Goal: Task Accomplishment & Management: Manage account settings

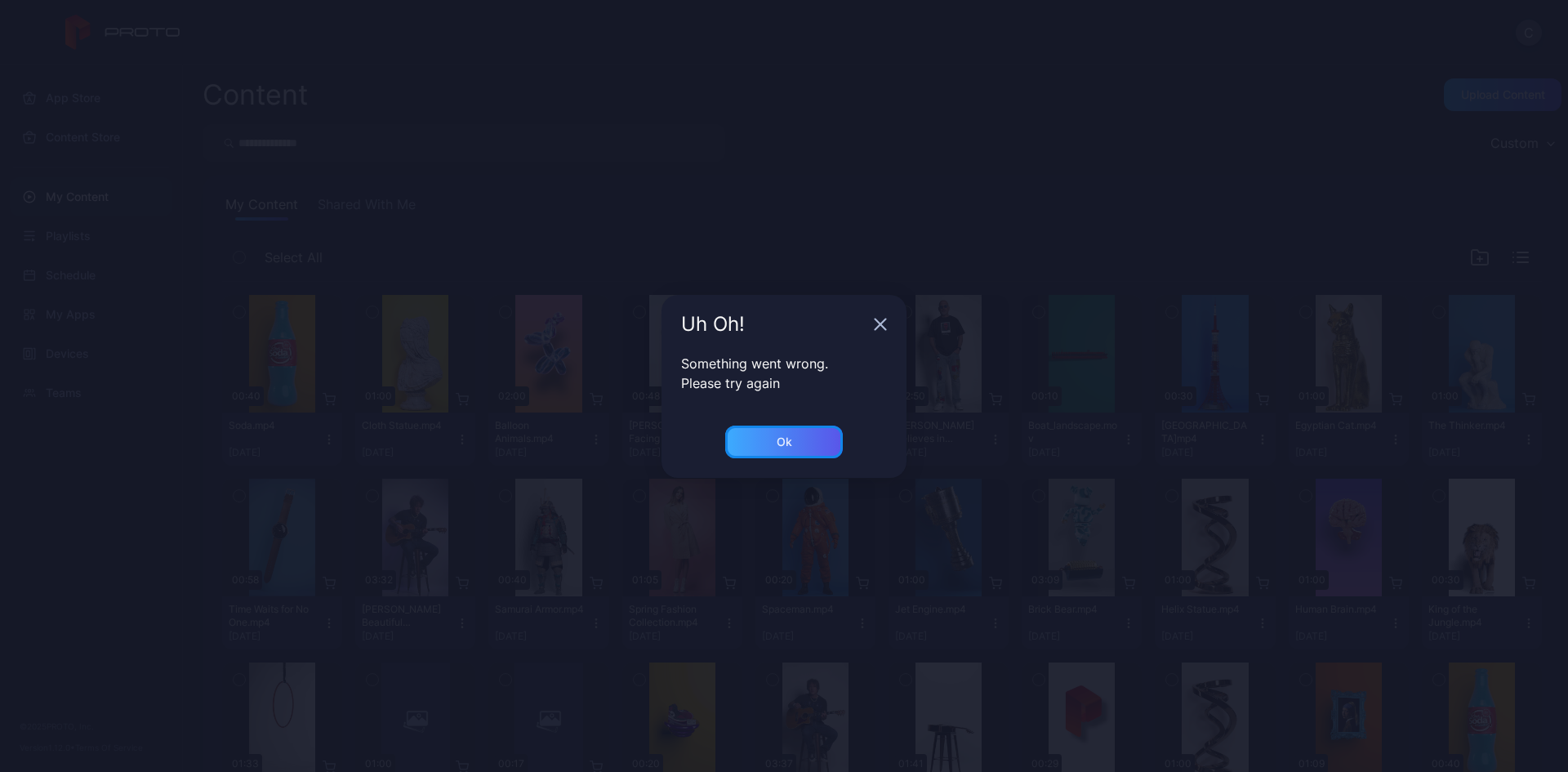
click at [753, 443] on div "Ok" at bounding box center [784, 442] width 118 height 33
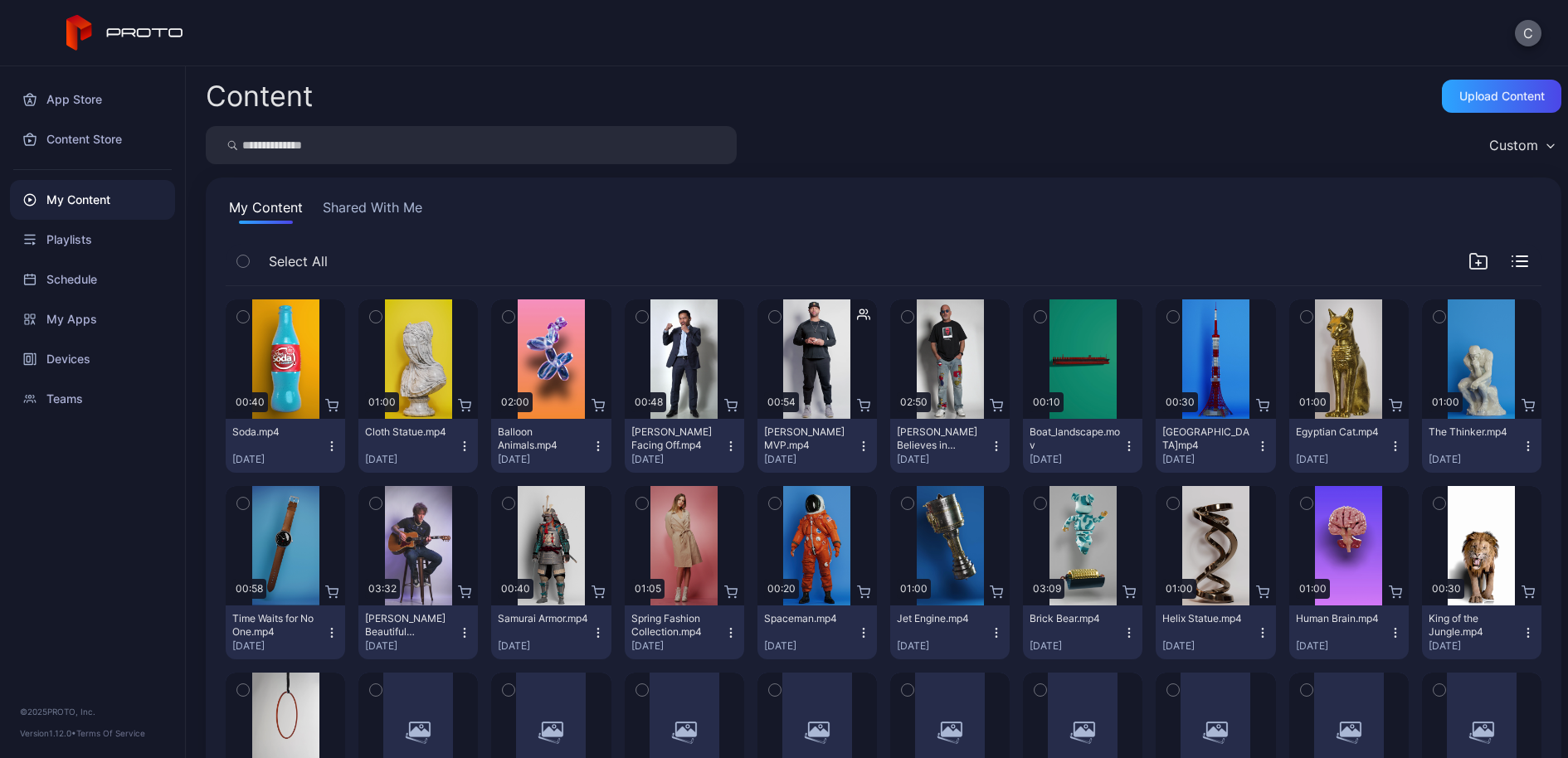
click at [1517, 31] on button "C" at bounding box center [1528, 32] width 26 height 26
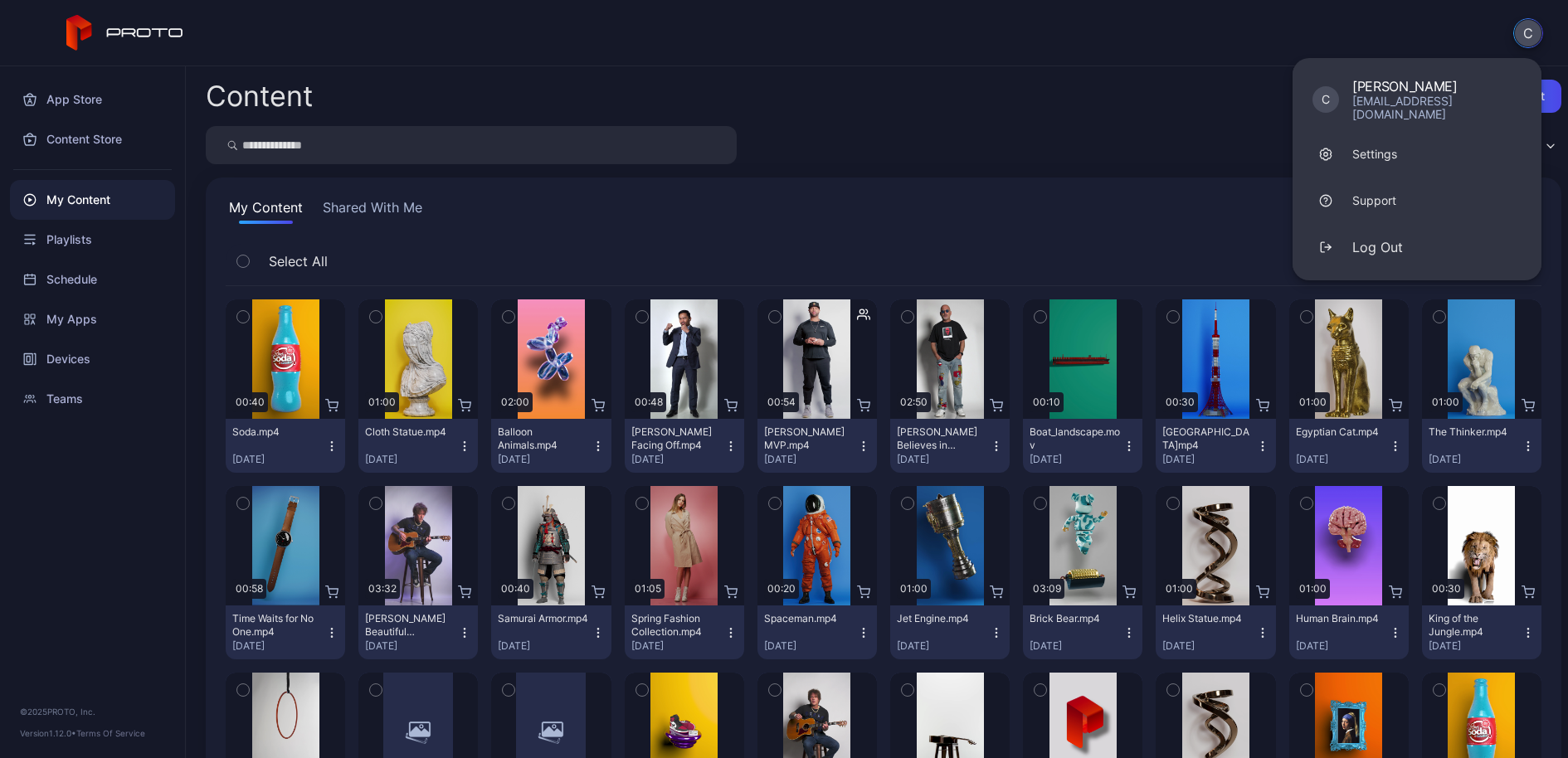
click at [1126, 65] on div "C C Cole Rossman colerossman99@gmail.com Settings Support Log Out" at bounding box center [784, 33] width 1568 height 66
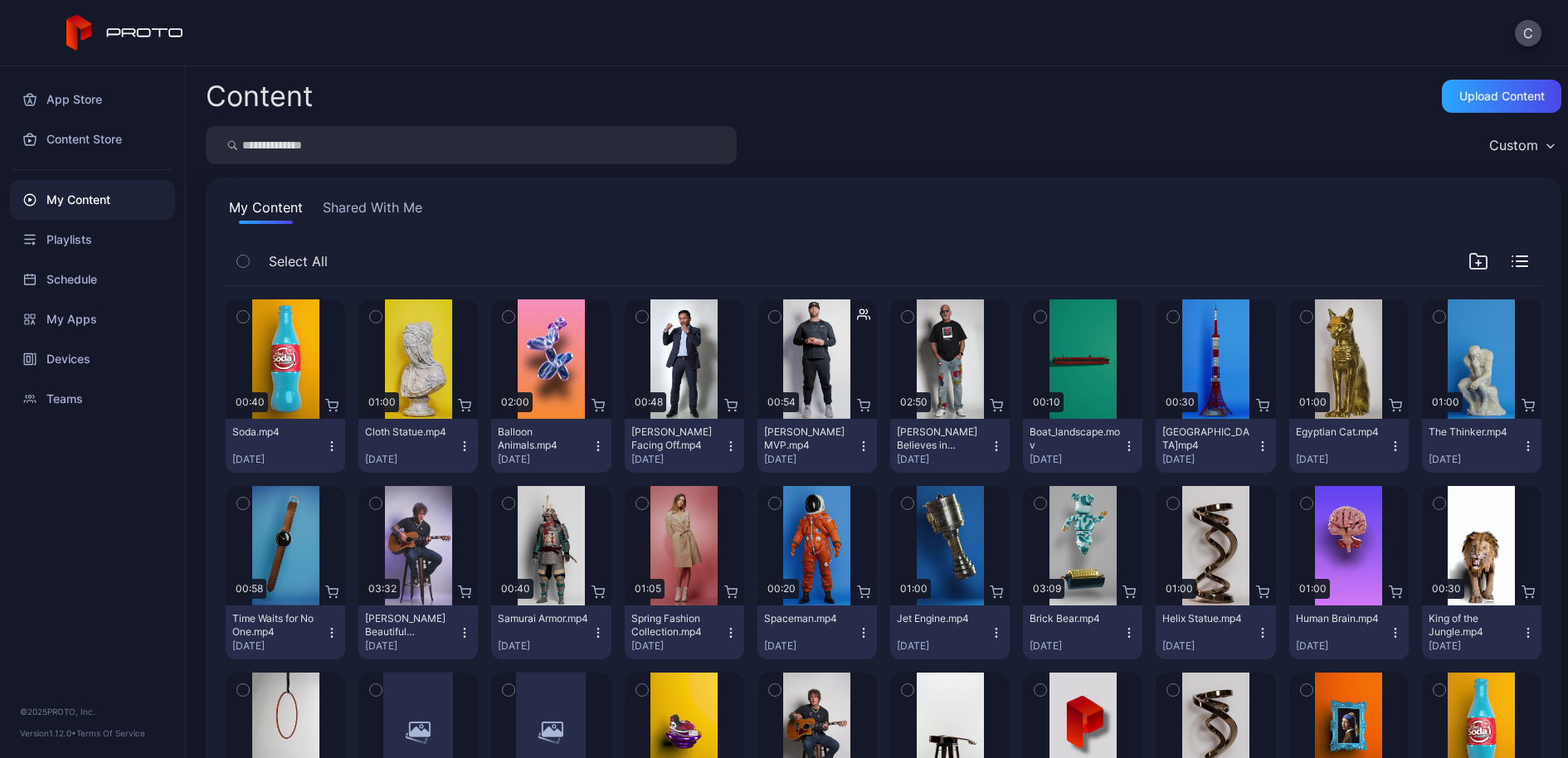
click at [1182, 87] on div "Content Upload Content" at bounding box center [884, 96] width 1356 height 33
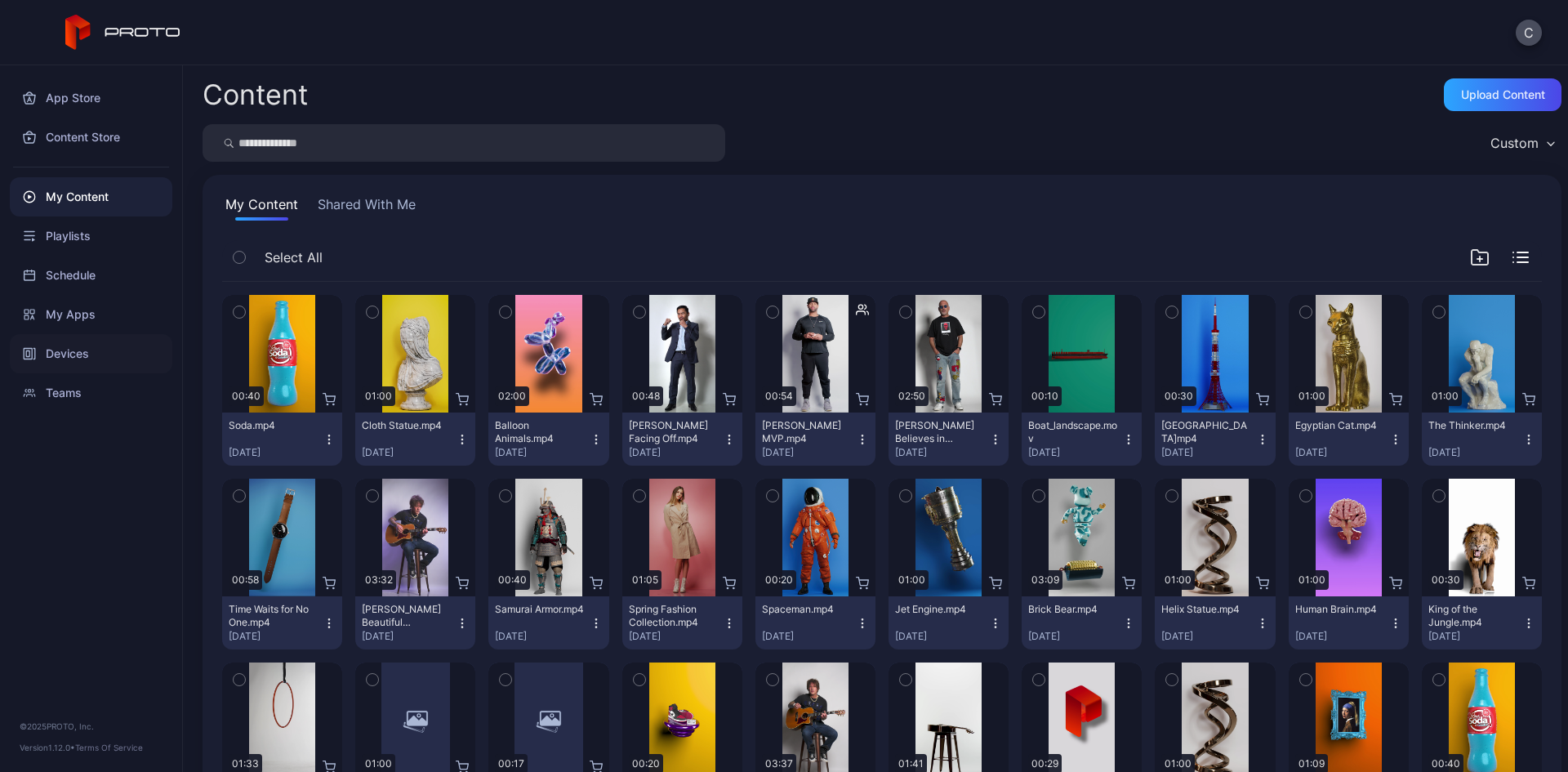
click at [101, 343] on div "Devices" at bounding box center [91, 353] width 163 height 39
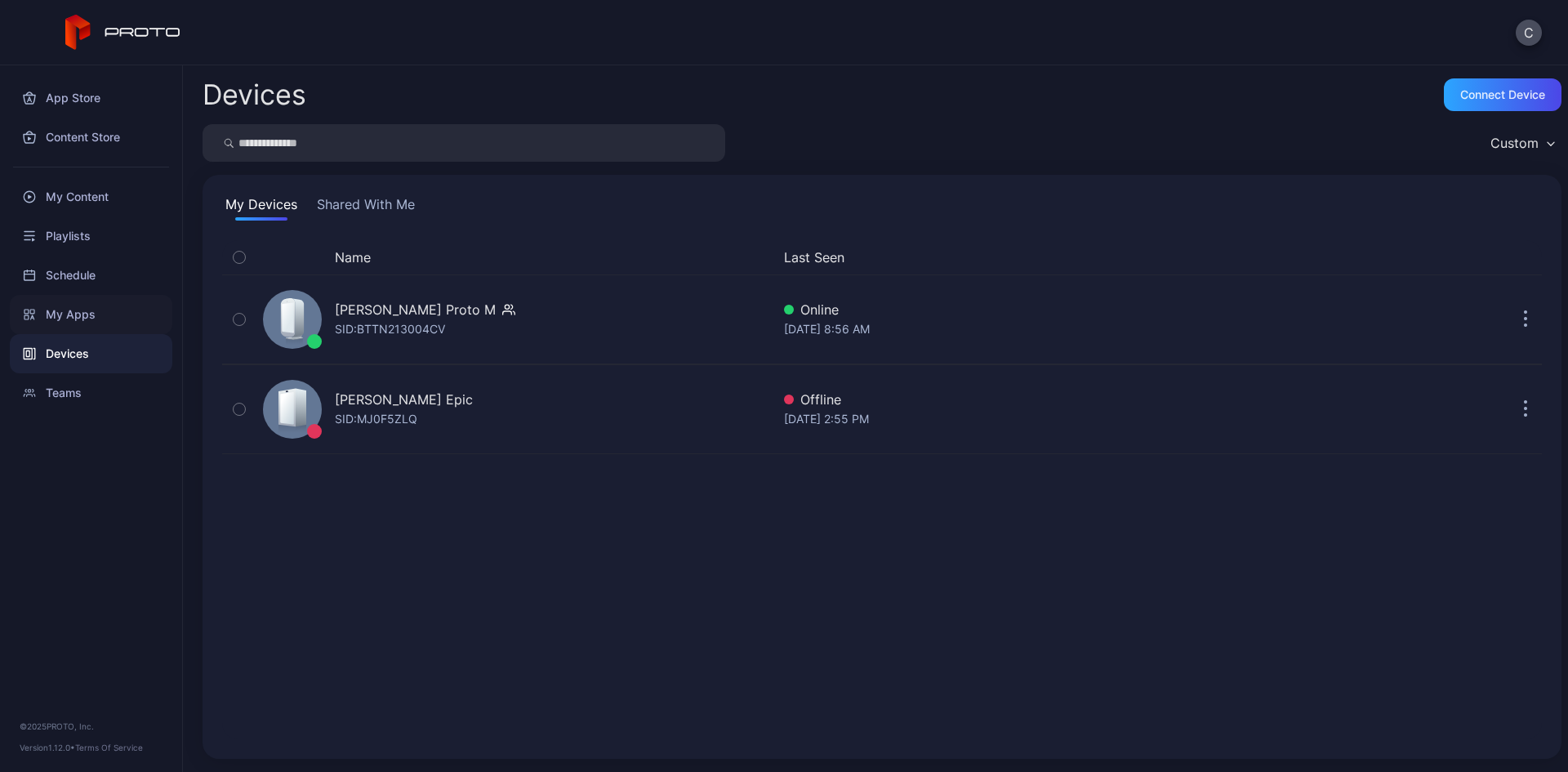
click at [100, 316] on div "My Apps" at bounding box center [91, 314] width 163 height 39
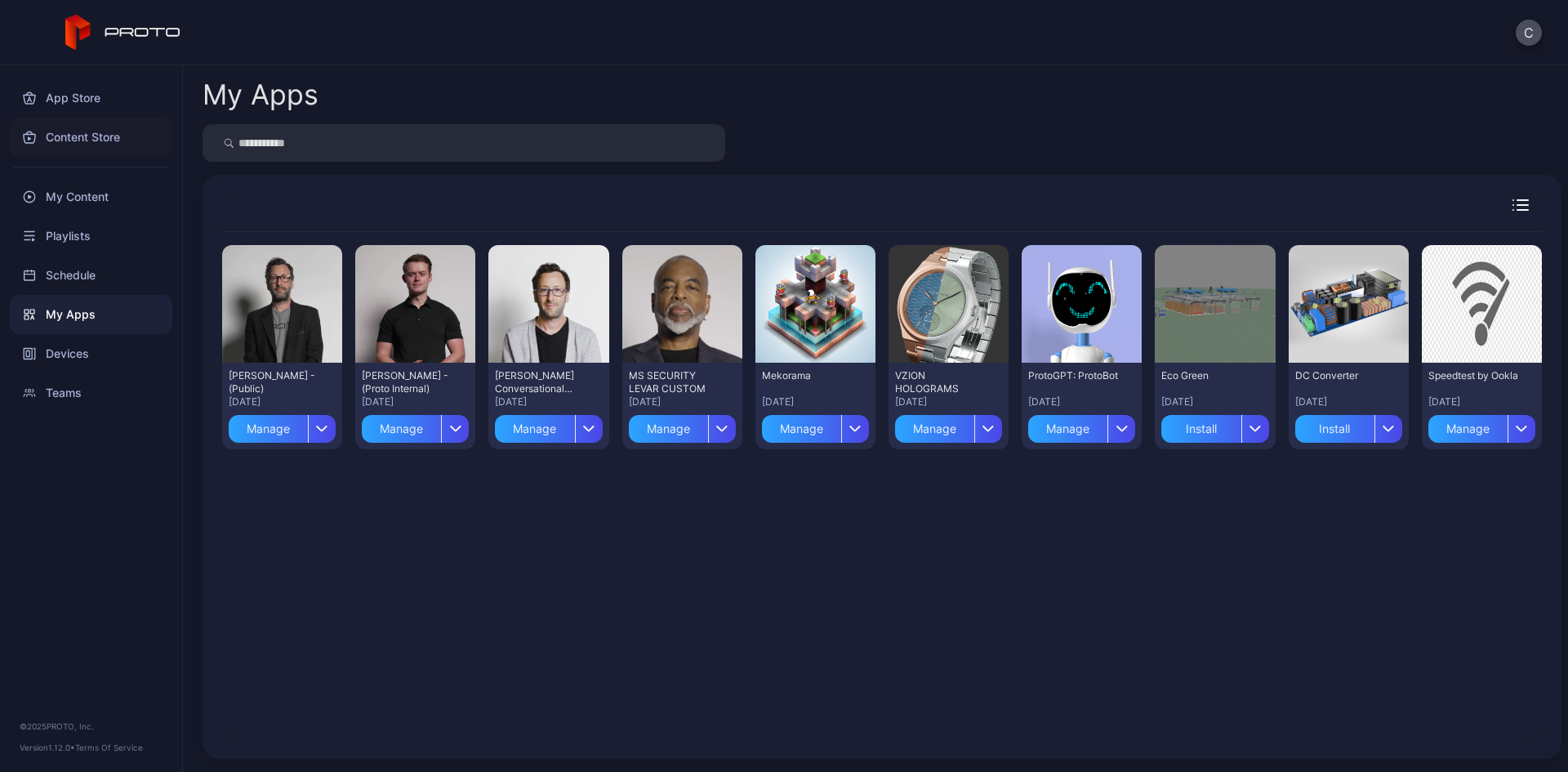
click at [90, 127] on div "Content Store" at bounding box center [91, 137] width 163 height 39
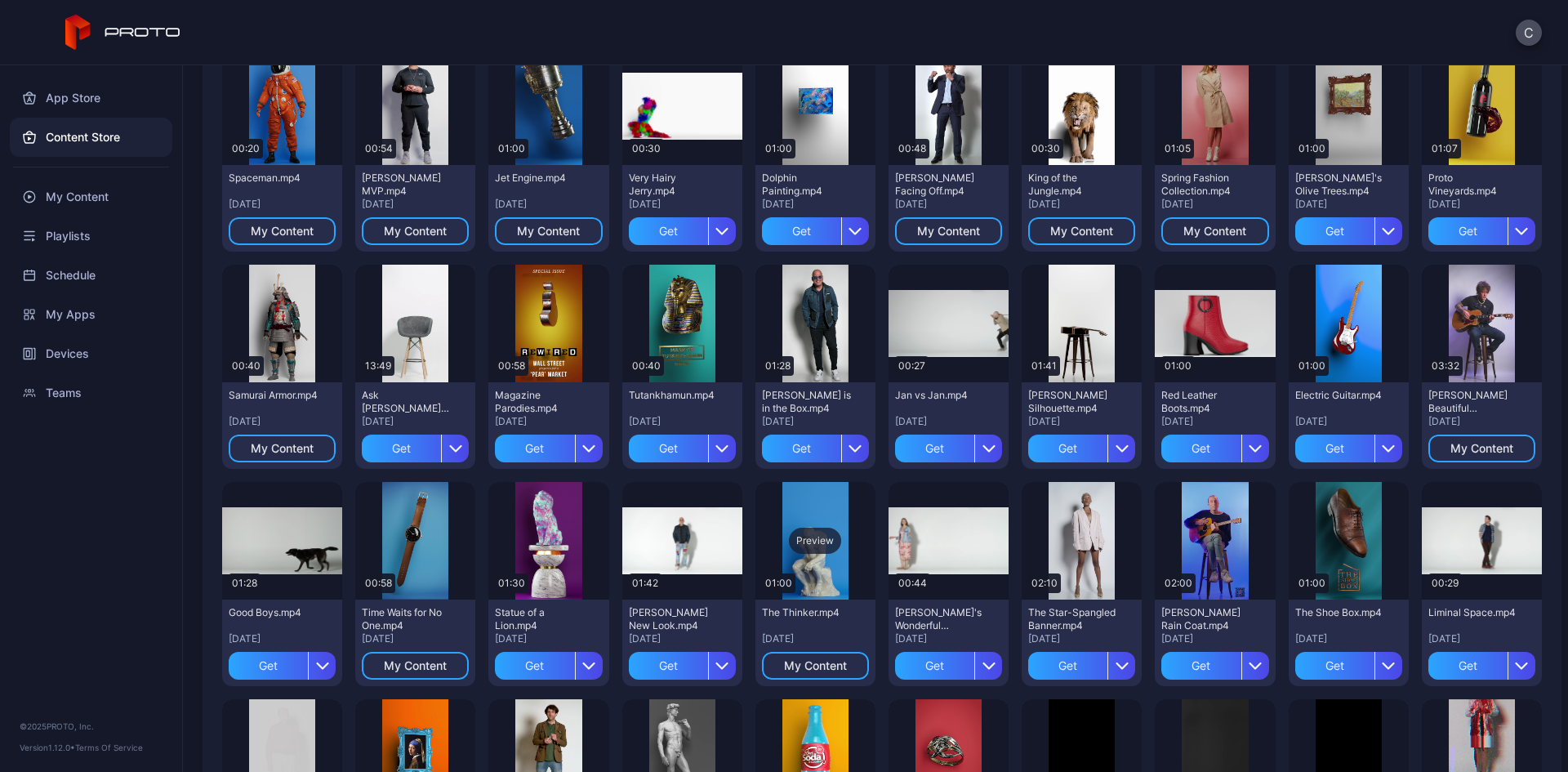
scroll to position [572, 0]
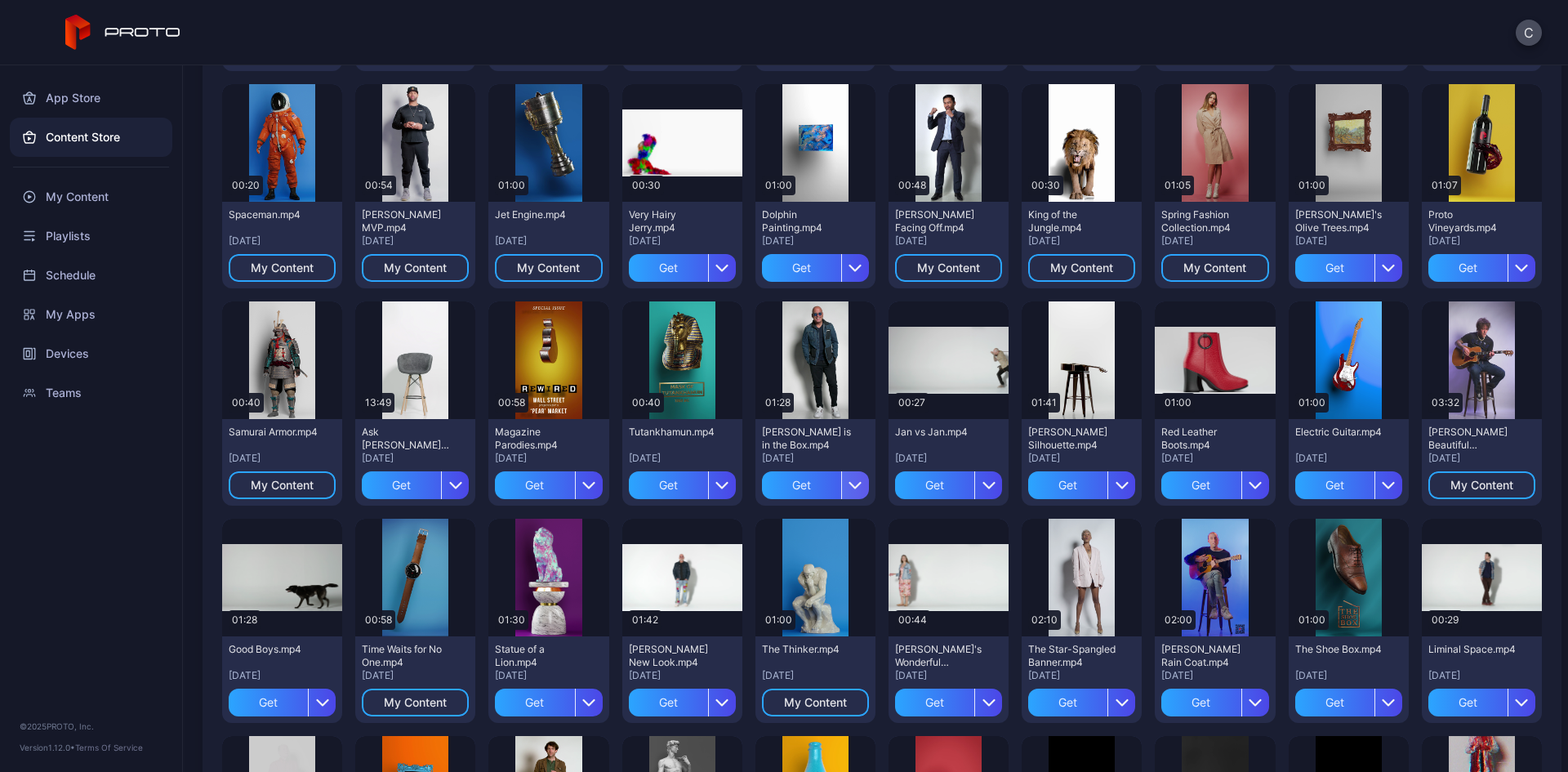
click at [849, 479] on icon "button" at bounding box center [855, 485] width 13 height 13
click at [798, 576] on button "Get and Assign" at bounding box center [806, 585] width 139 height 53
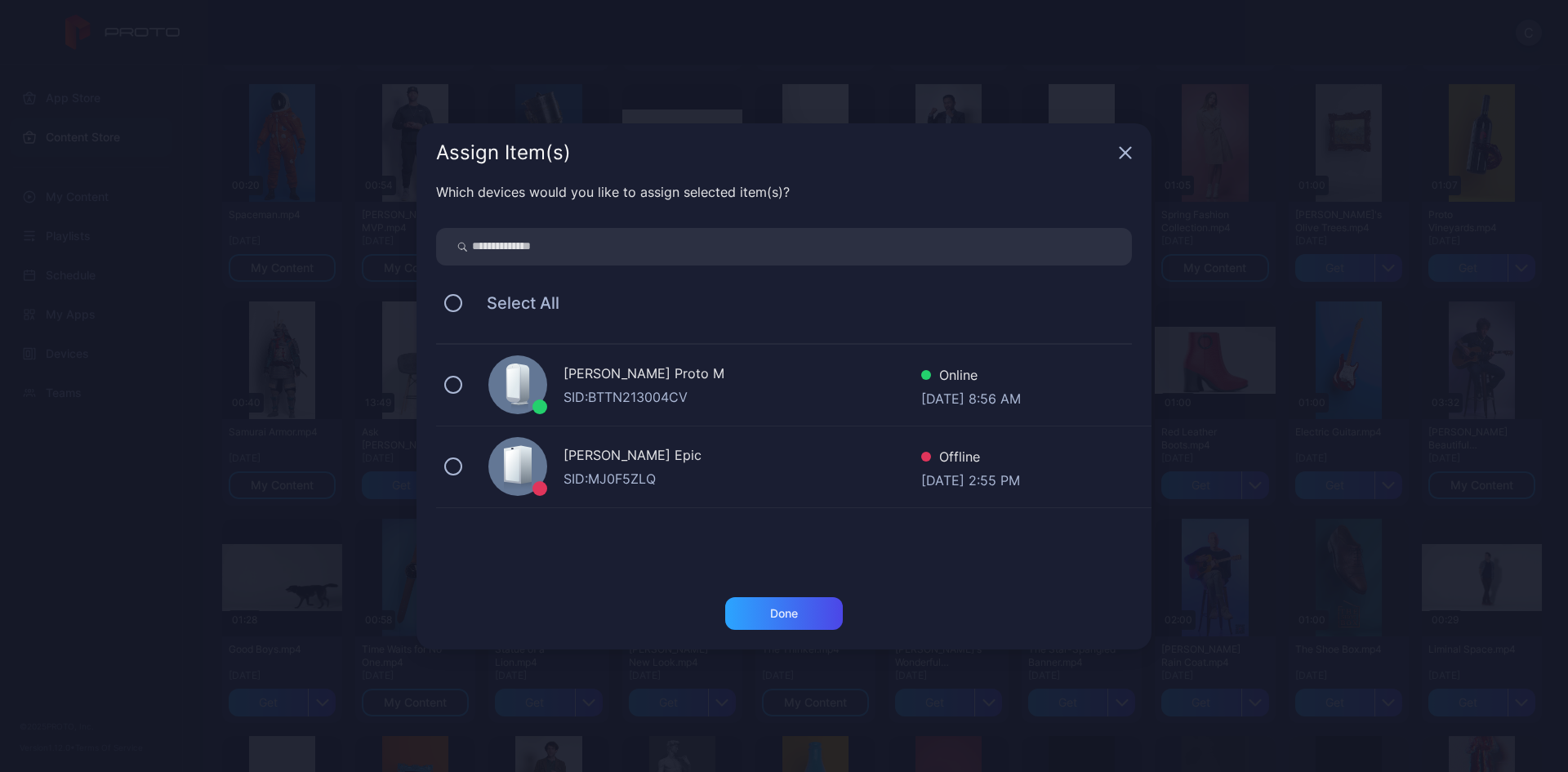
click at [466, 386] on div "Cole Rossman's Proto M SID: BTTN213004CV Online Aug 21, 2025 at 8:56 AM" at bounding box center [794, 385] width 716 height 81
click at [772, 620] on div "Done" at bounding box center [784, 613] width 118 height 33
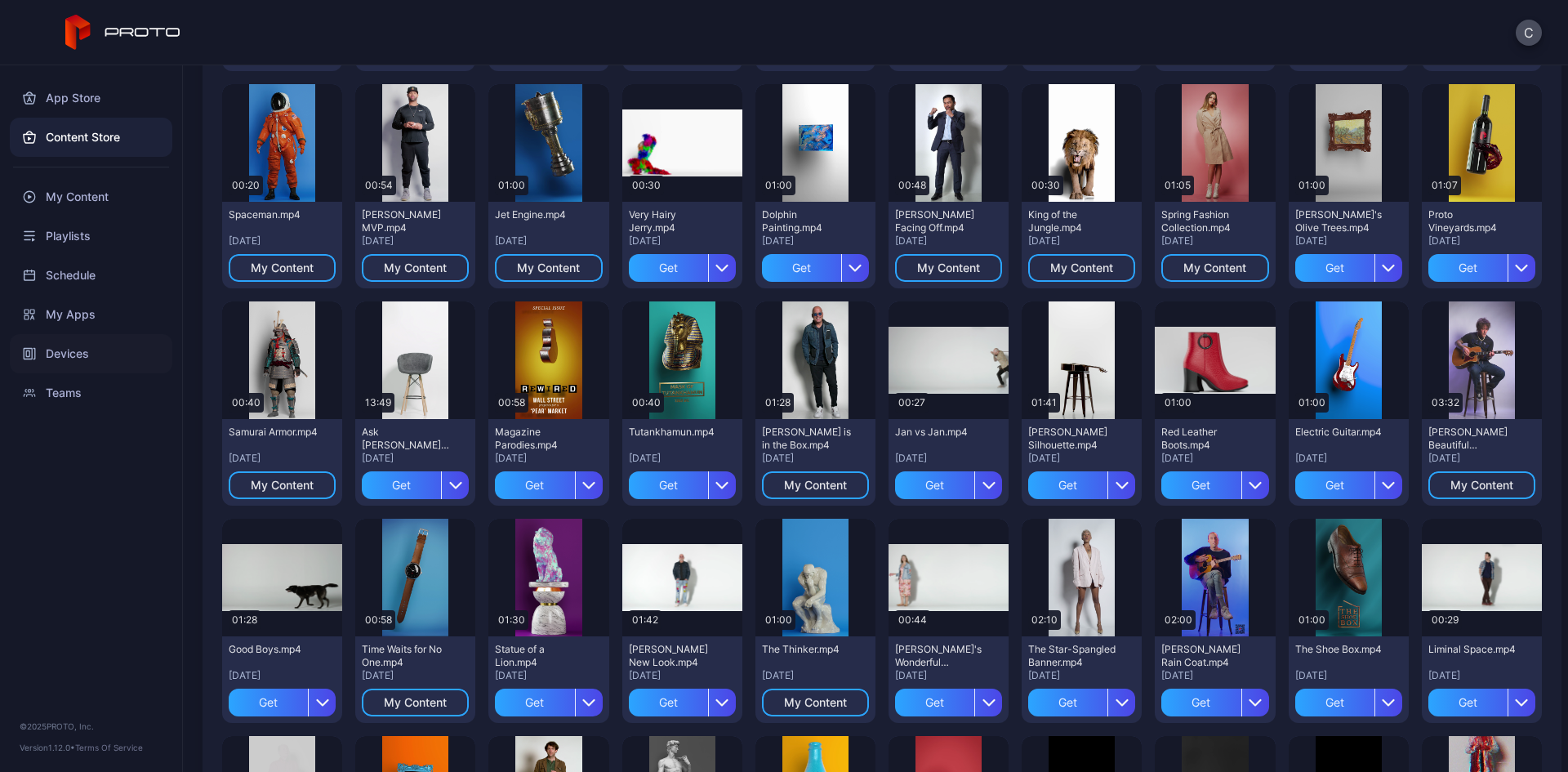
click at [59, 350] on div "Devices" at bounding box center [91, 353] width 163 height 39
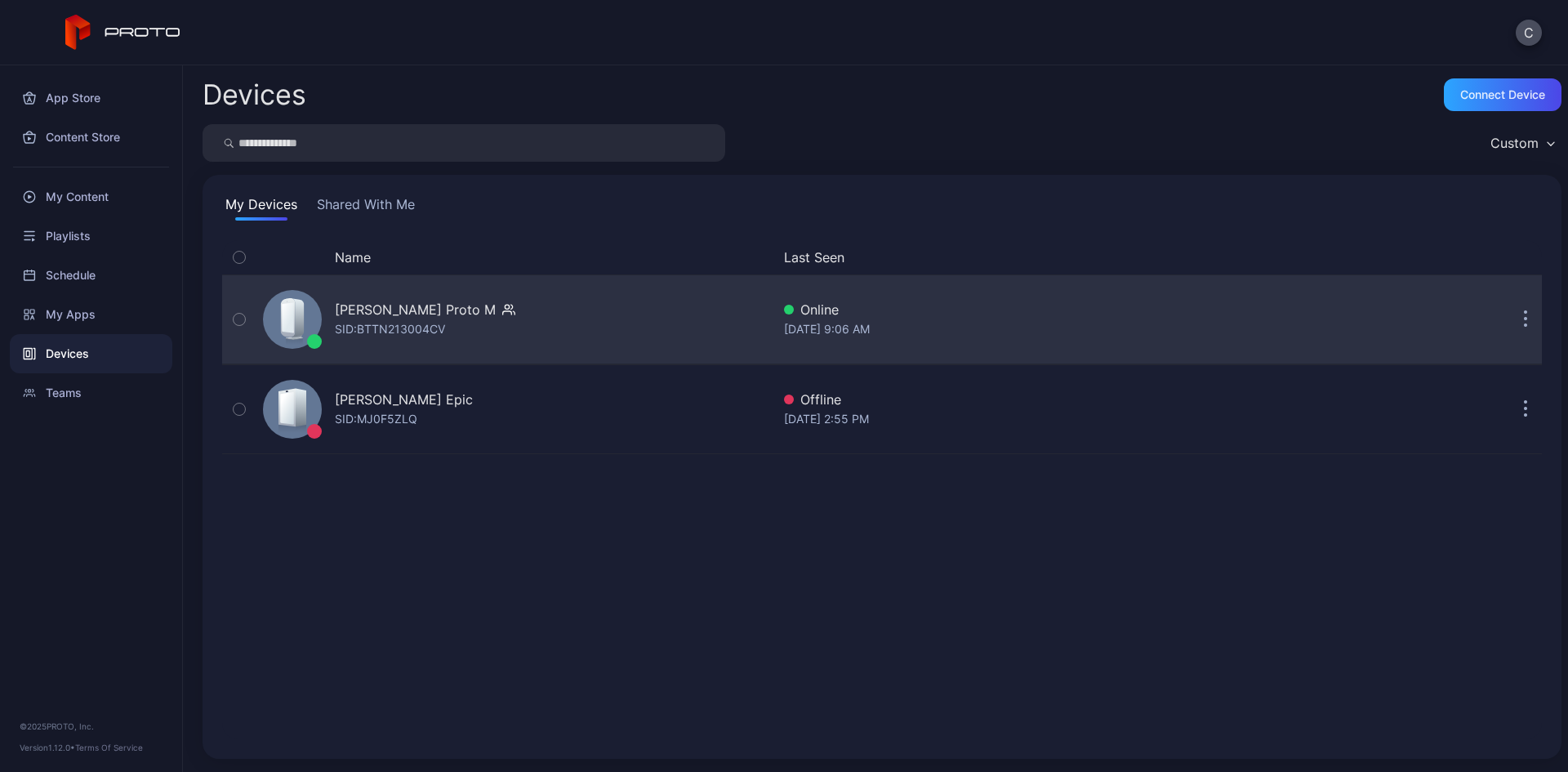
click at [1510, 320] on button "button" at bounding box center [1525, 320] width 33 height 33
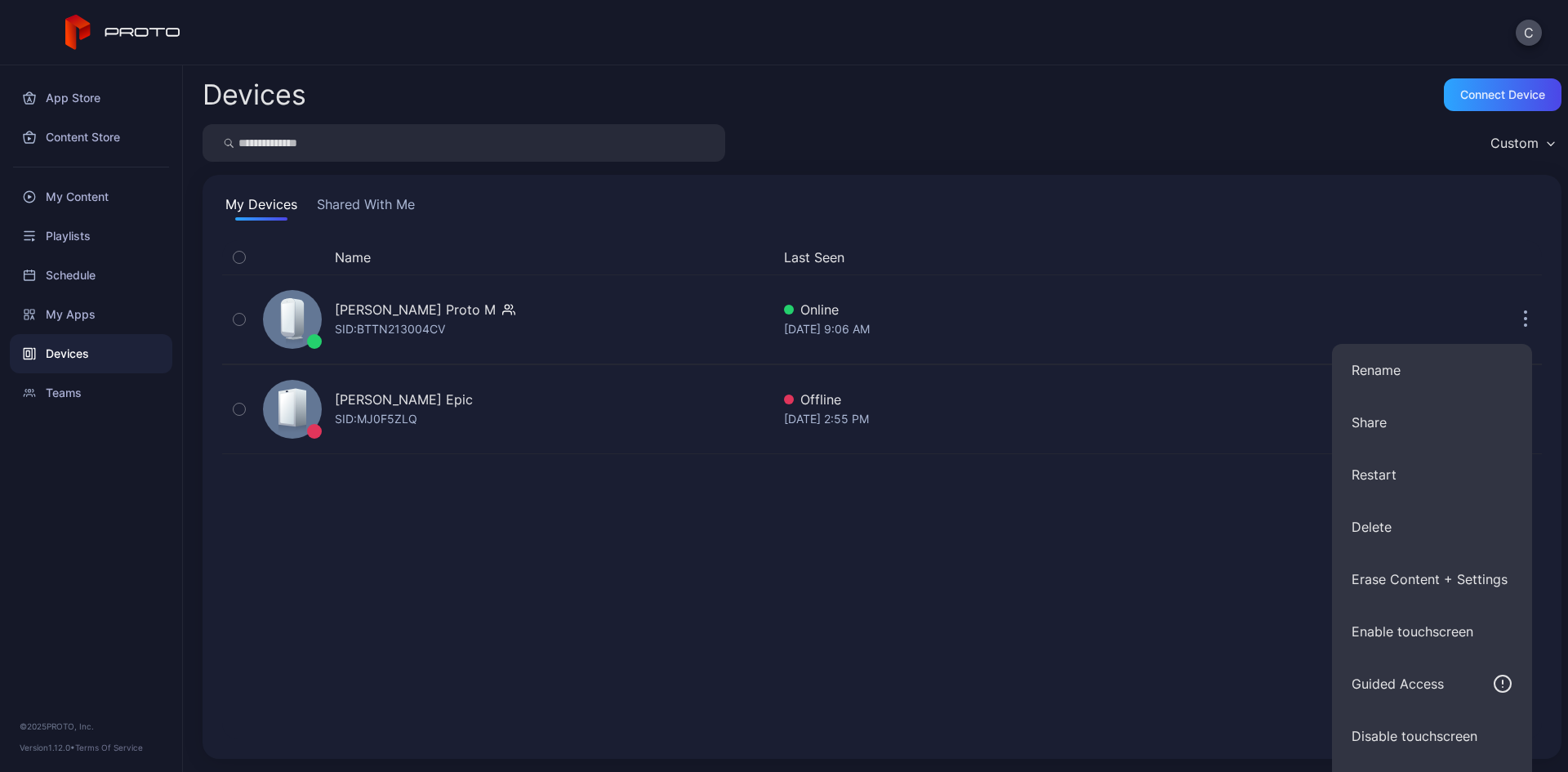
click at [951, 593] on div "Name Last Seen Cole Rossman's Proto M SID: BTTN213004CV Online Aug 21, 2025 at …" at bounding box center [881, 490] width 1319 height 499
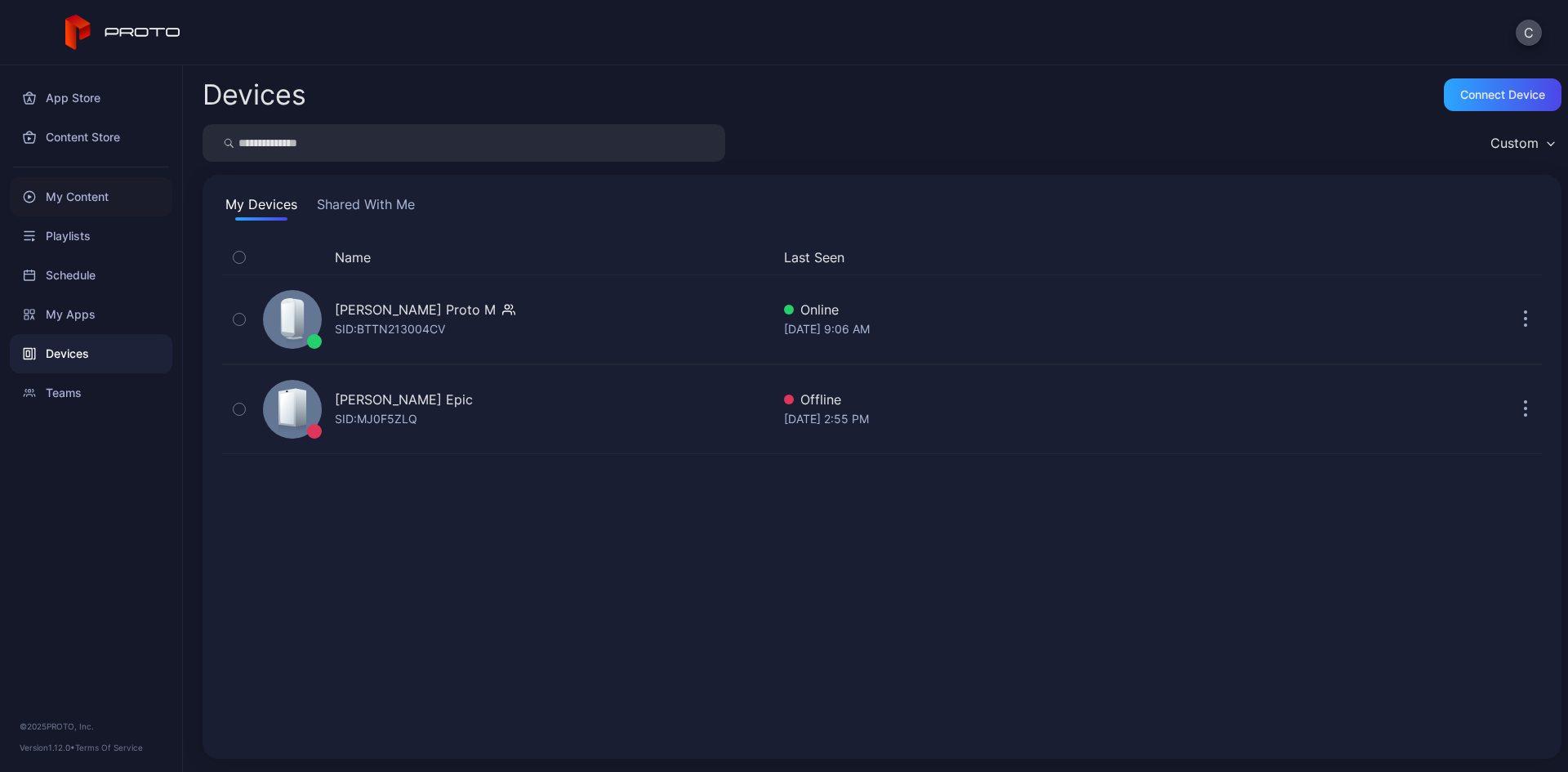
click at [60, 199] on div "My Content" at bounding box center [91, 196] width 163 height 39
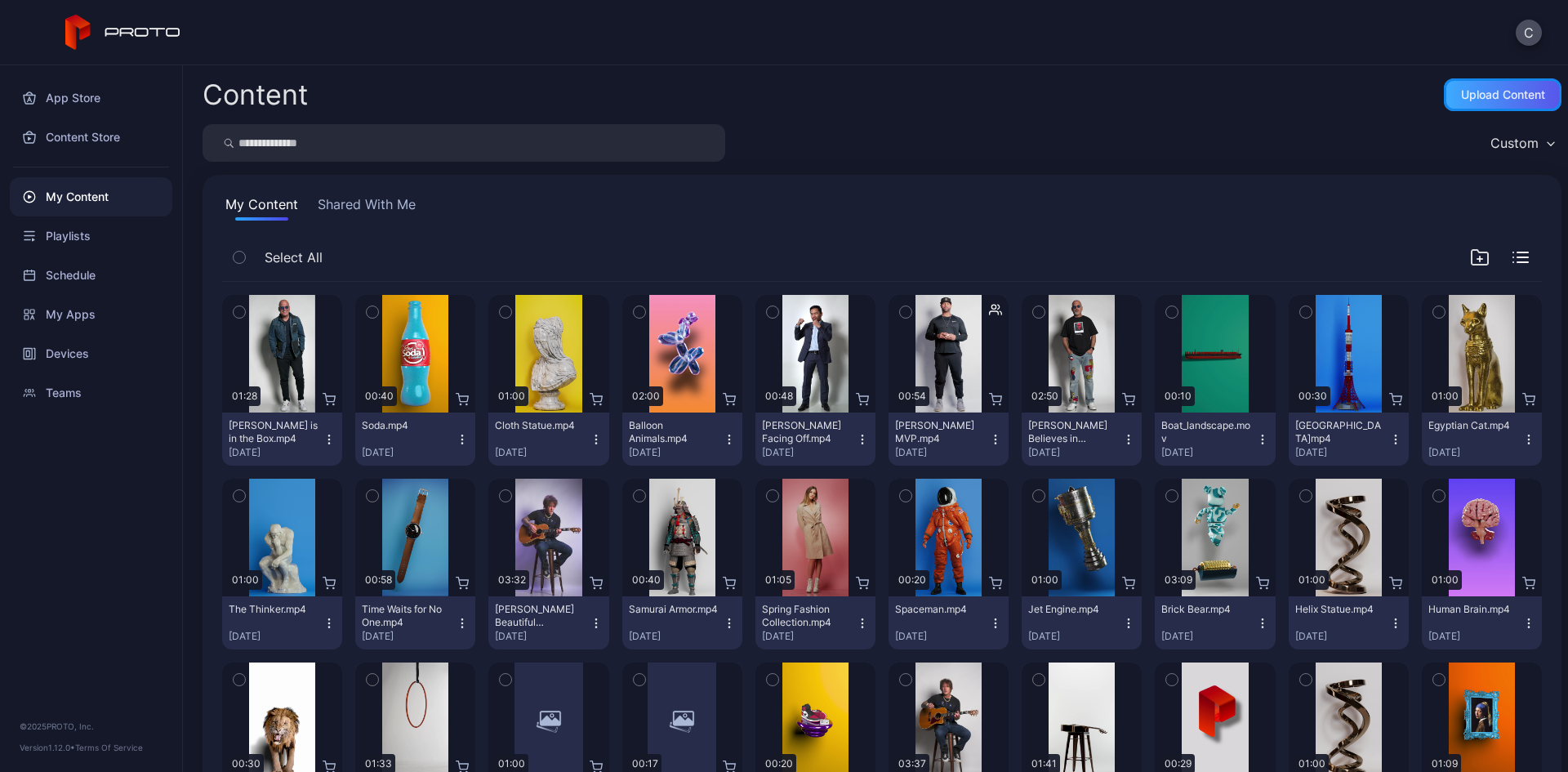
click at [1461, 91] on div "Upload Content" at bounding box center [1503, 95] width 84 height 13
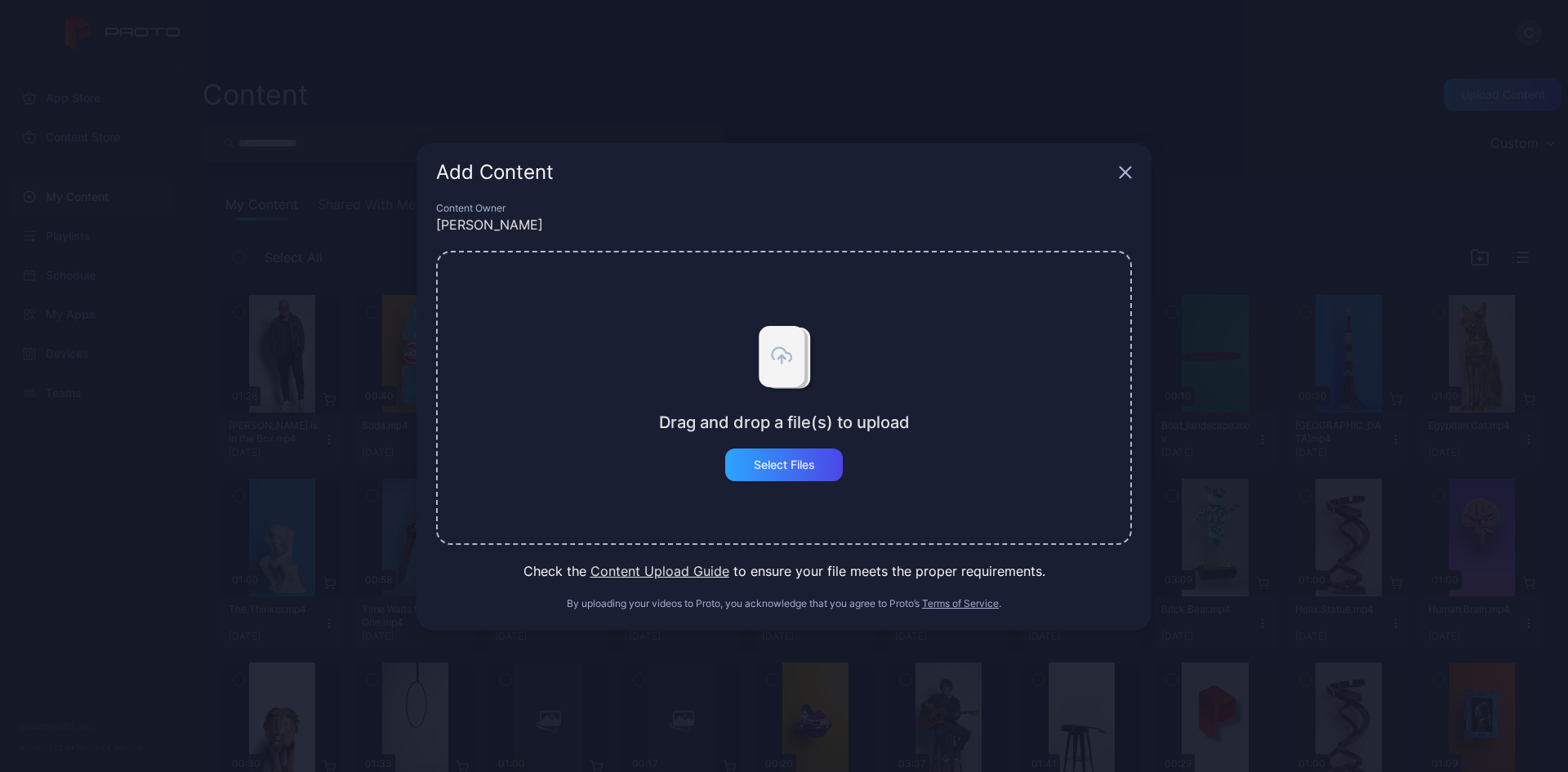
click at [670, 570] on button "Content Upload Guide" at bounding box center [659, 570] width 139 height 19
click at [783, 466] on div "Select Files" at bounding box center [784, 465] width 61 height 13
click at [1127, 168] on icon "button" at bounding box center [1125, 172] width 13 height 13
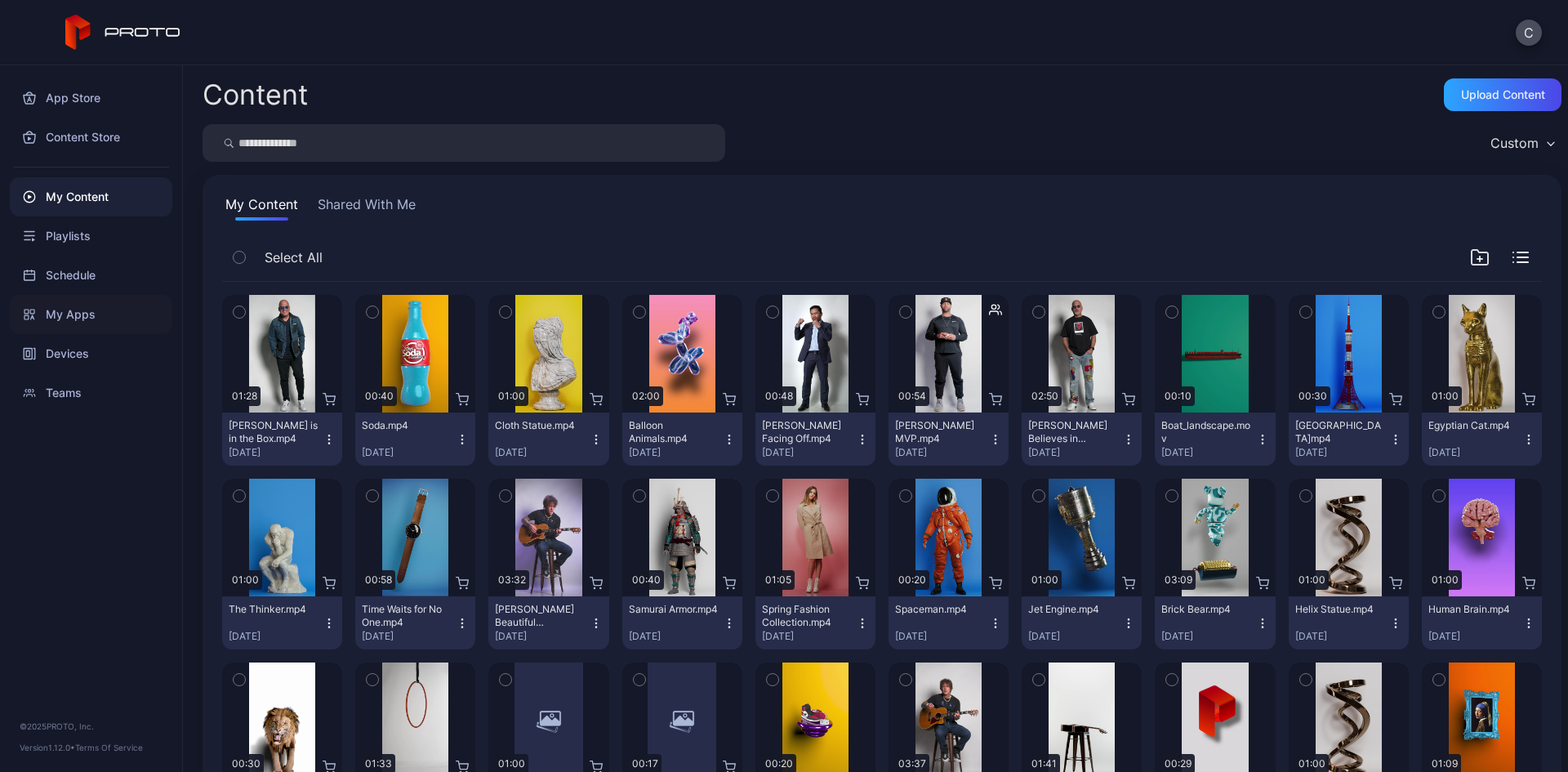
click at [89, 309] on div "My Apps" at bounding box center [91, 314] width 163 height 39
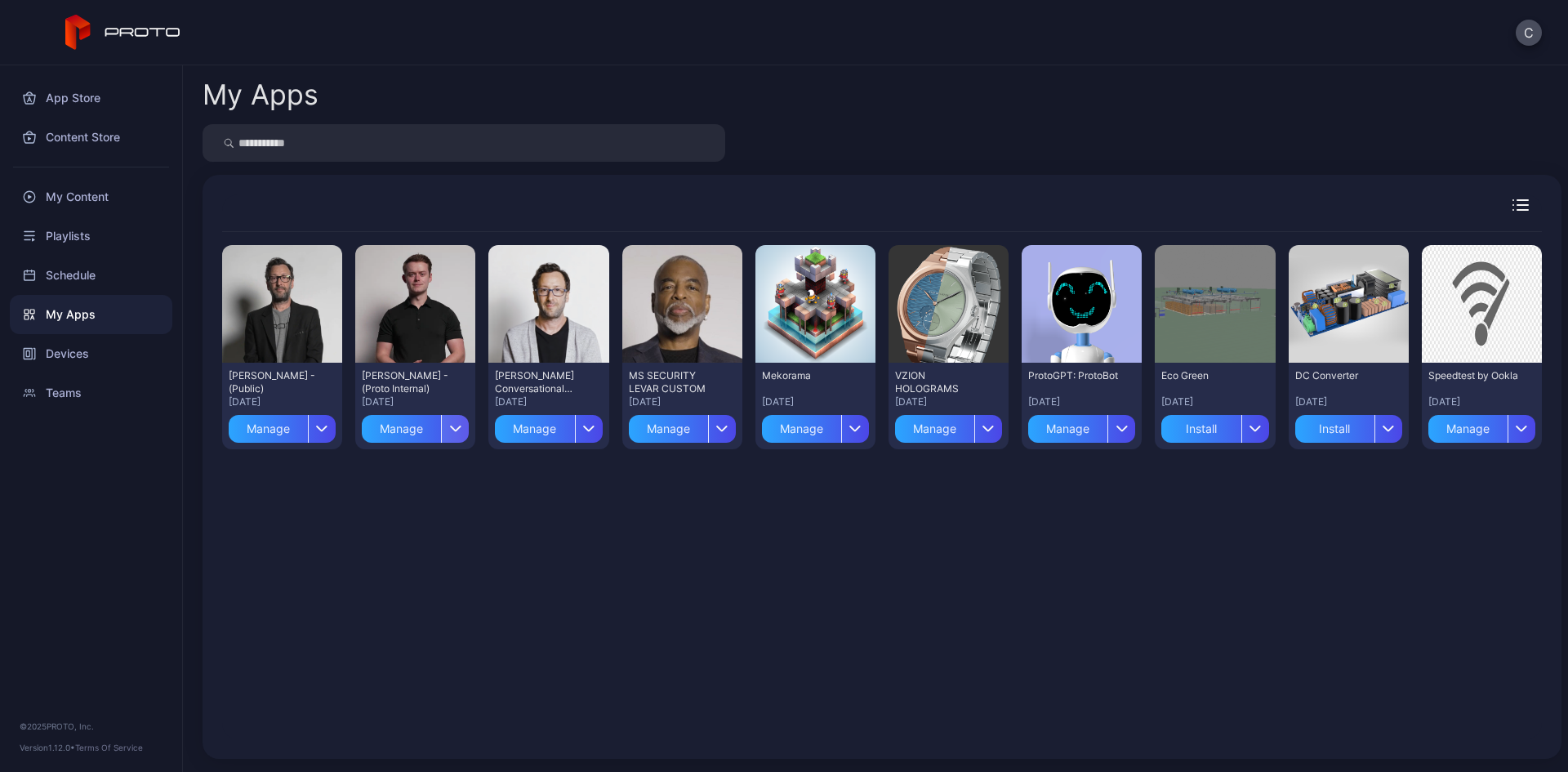
click at [448, 424] on div "button" at bounding box center [454, 429] width 28 height 28
click at [427, 473] on button "Install" at bounding box center [412, 476] width 139 height 53
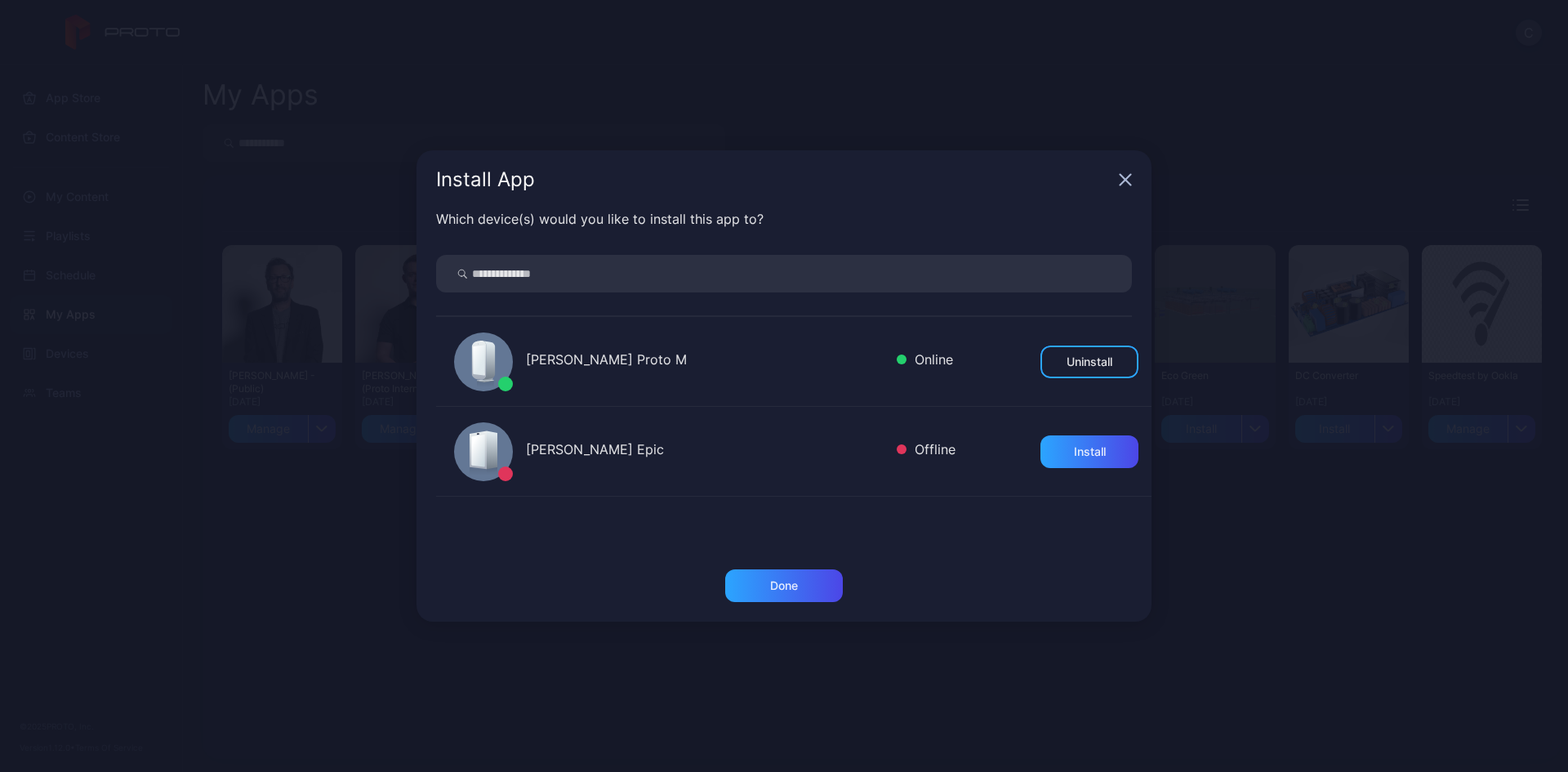
click at [1119, 181] on icon "button" at bounding box center [1125, 180] width 13 height 13
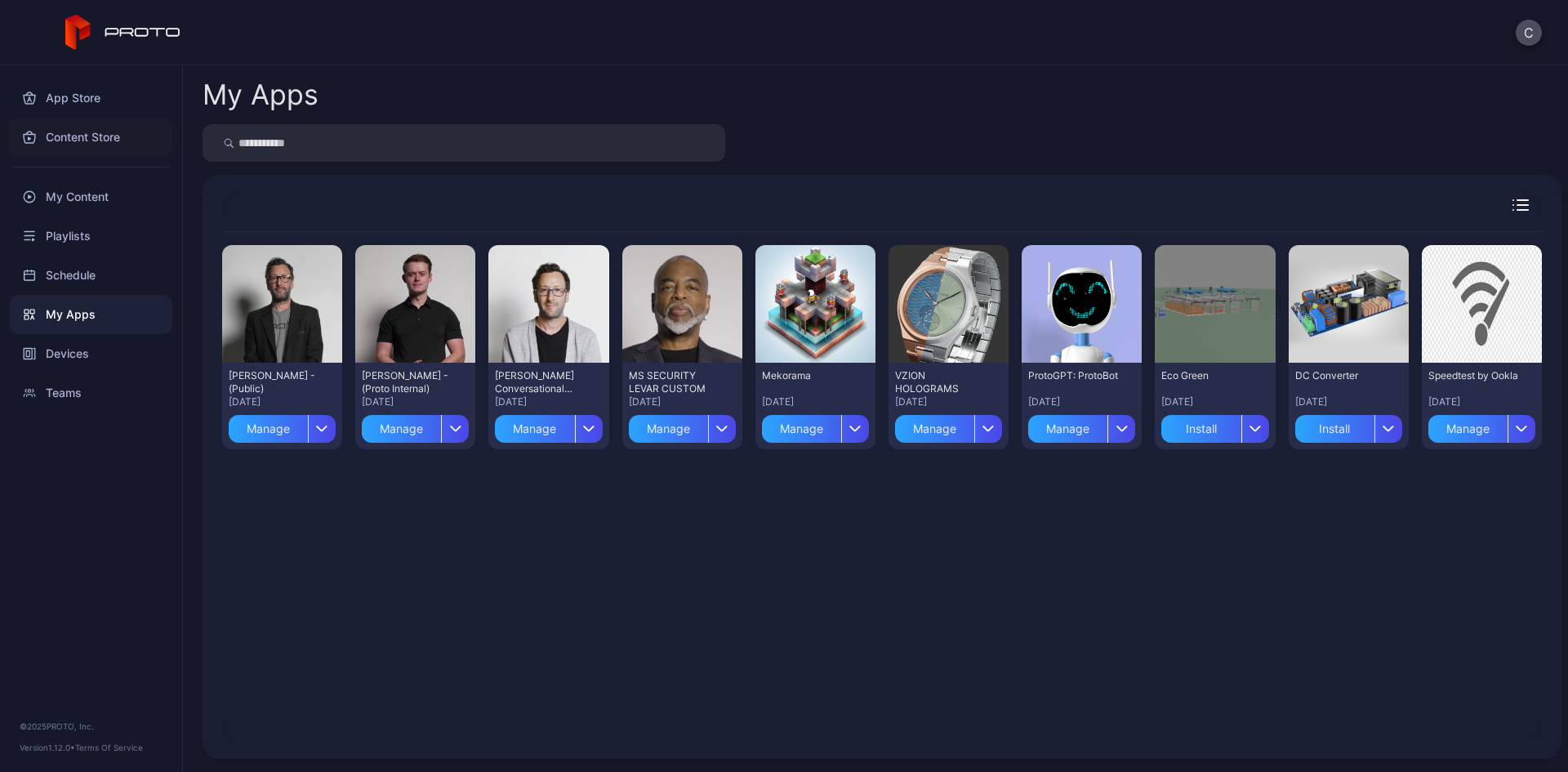
click at [88, 134] on div "Content Store" at bounding box center [91, 137] width 163 height 39
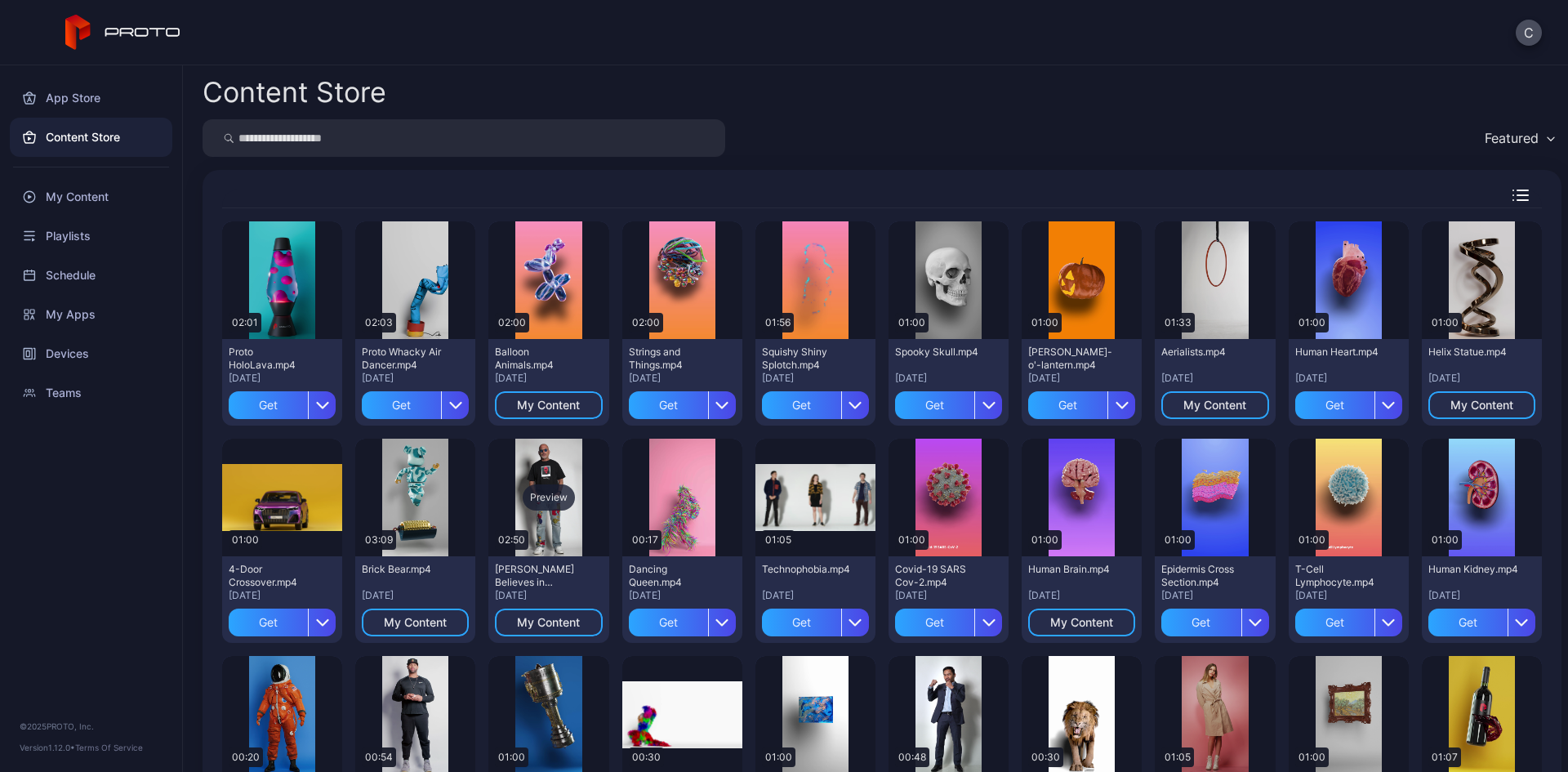
click at [542, 496] on div "Preview" at bounding box center [548, 496] width 53 height 26
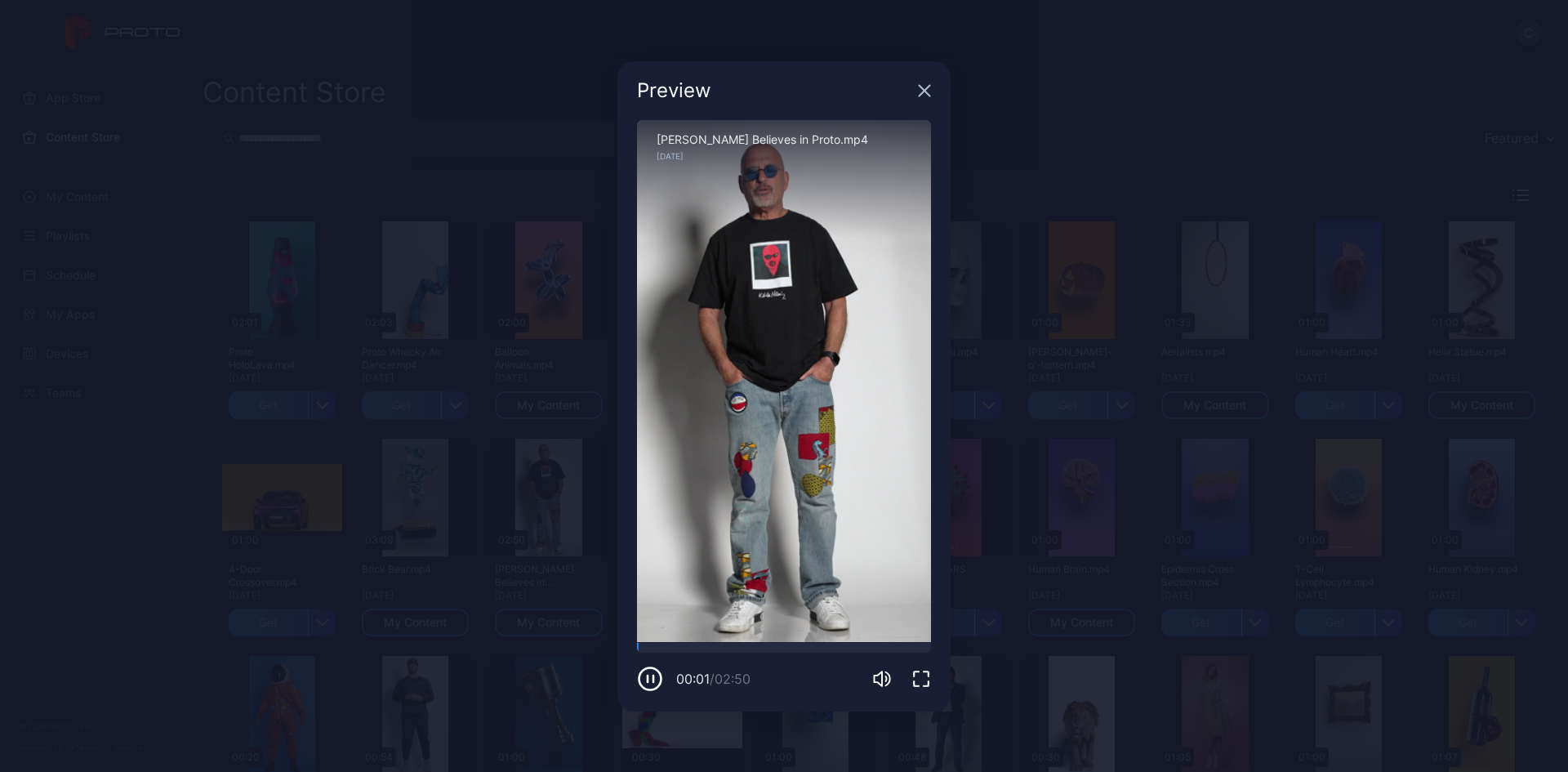
click at [643, 681] on icon "button" at bounding box center [650, 678] width 26 height 26
click at [923, 96] on icon "button" at bounding box center [924, 91] width 13 height 13
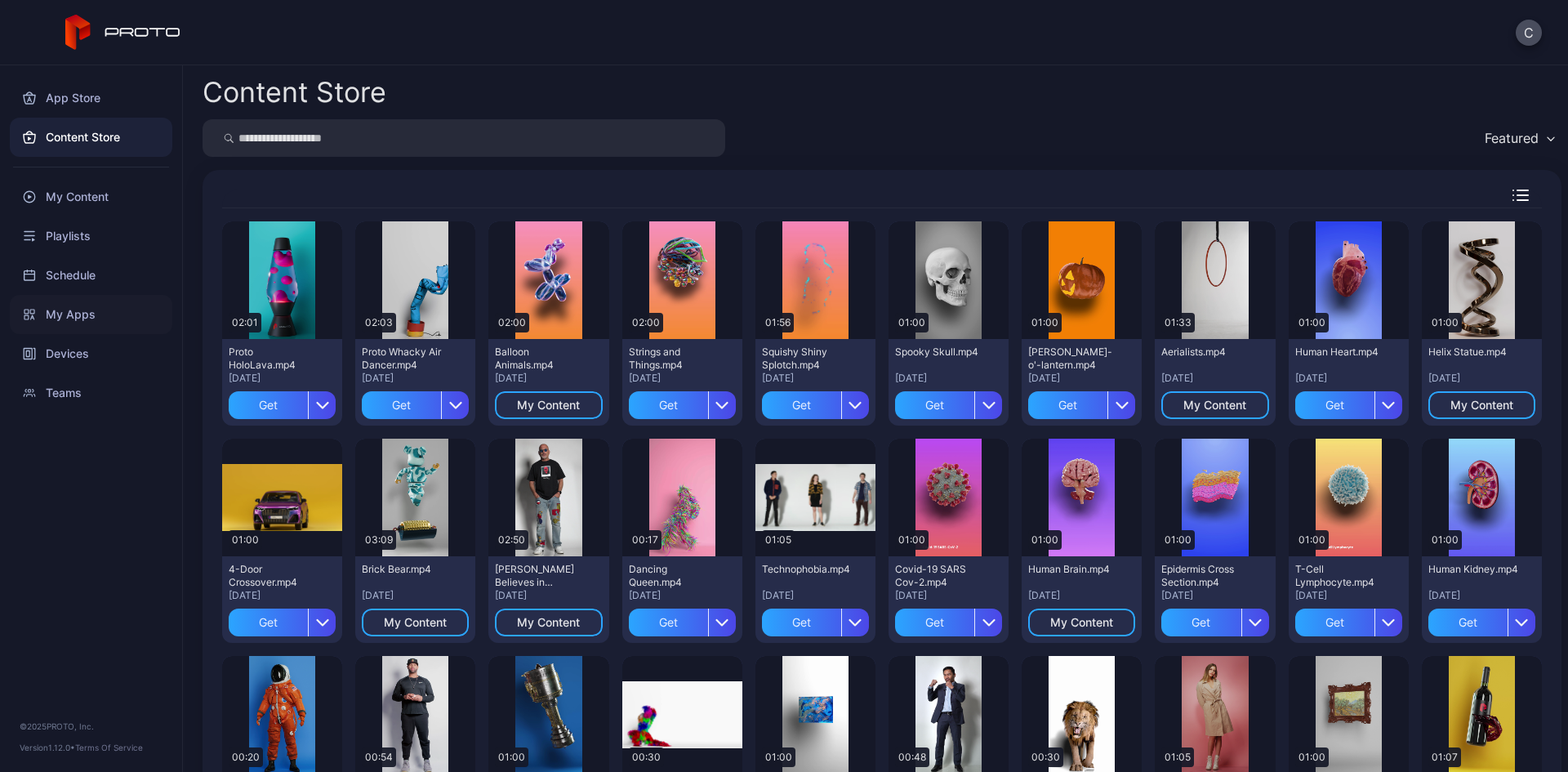
click at [58, 314] on div "My Apps" at bounding box center [91, 314] width 163 height 39
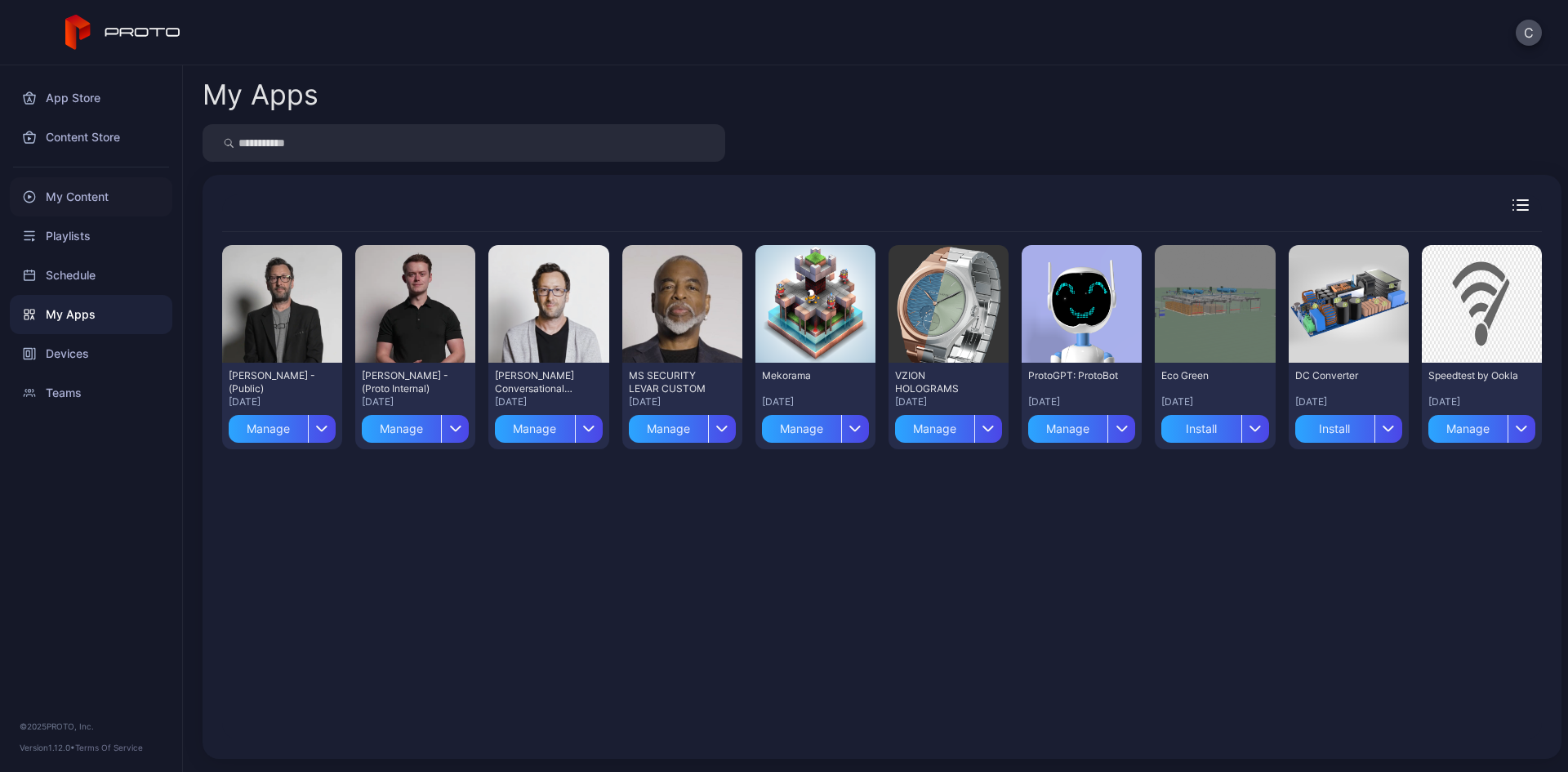
click at [83, 190] on div "My Content" at bounding box center [91, 196] width 163 height 39
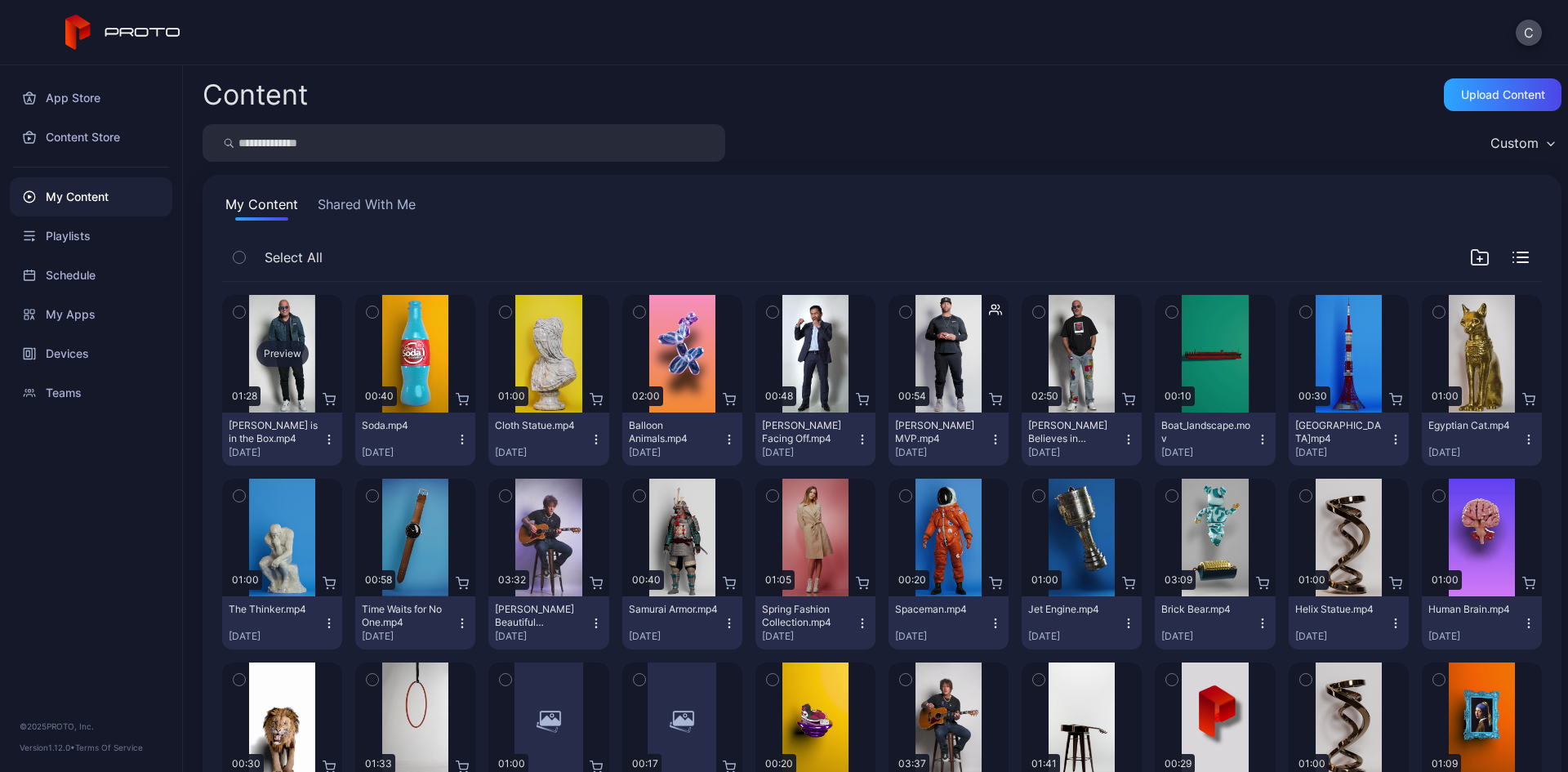
click at [290, 362] on div "Preview" at bounding box center [282, 353] width 53 height 26
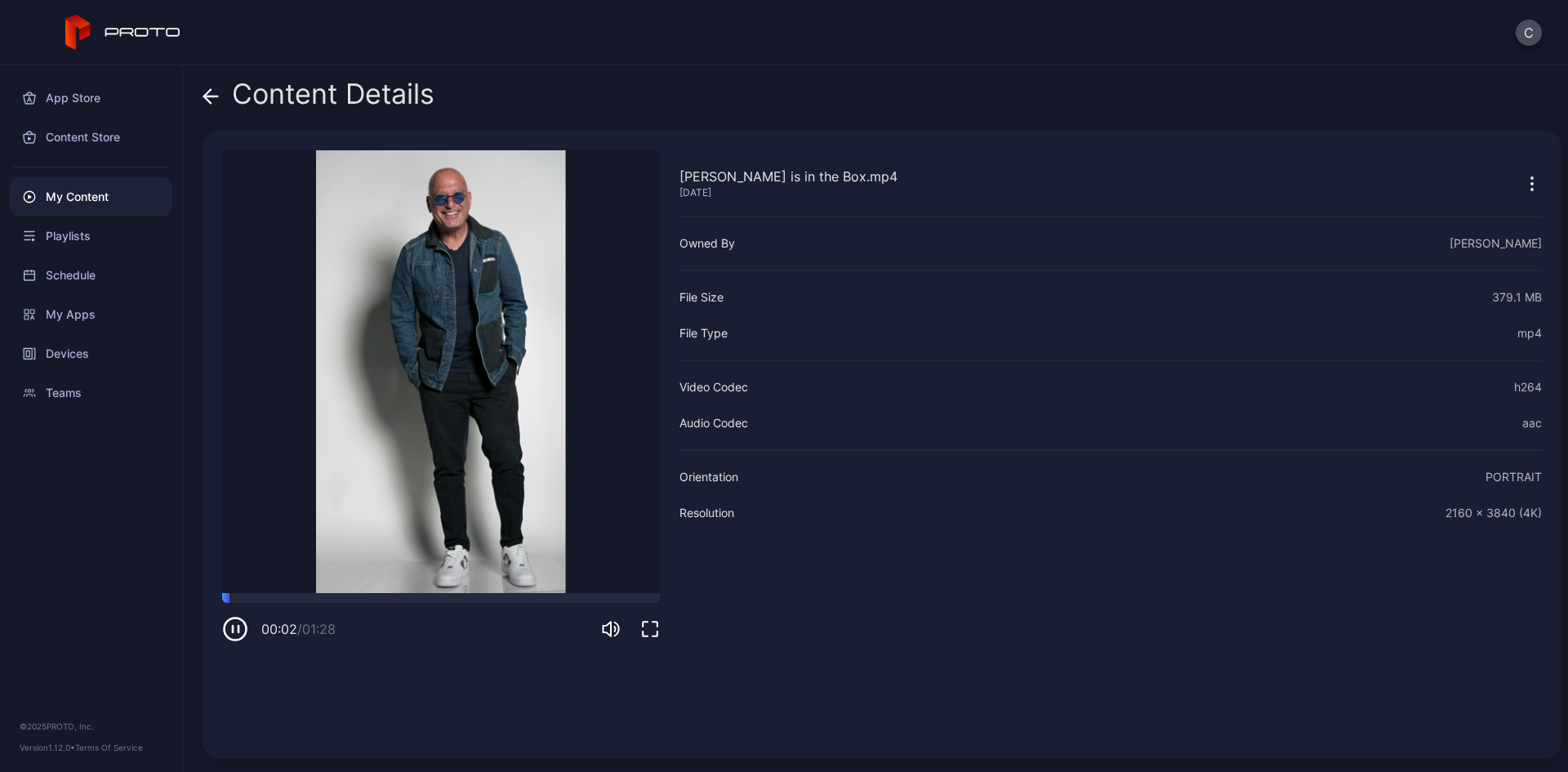
click at [232, 635] on icon "button" at bounding box center [234, 629] width 26 height 26
drag, startPoint x: 234, startPoint y: 599, endPoint x: 298, endPoint y: 600, distance: 64.0
click at [294, 593] on div at bounding box center [294, 593] width 0 height 0
drag, startPoint x: 292, startPoint y: 600, endPoint x: 671, endPoint y: 575, distance: 379.8
click at [671, 575] on div "Howie Mandel is in the Box.mp4 Aug 21, 2025 Sorry, your browser doesn‘t support…" at bounding box center [882, 445] width 1358 height 628
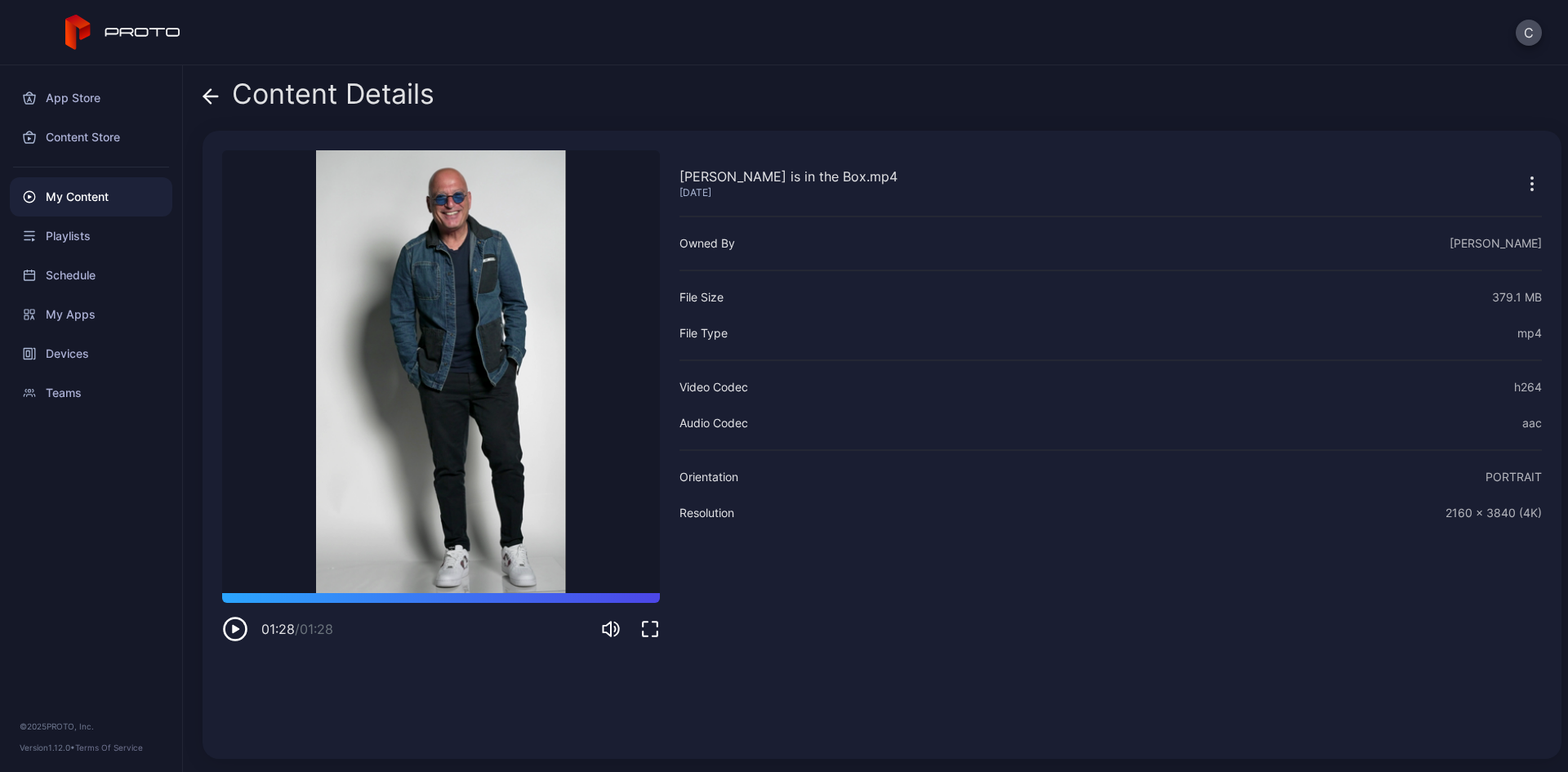
click at [201, 89] on div "Content Details Howie Mandel is in the Box.mp4 Aug 21, 2025 Sorry, your browser…" at bounding box center [875, 418] width 1385 height 706
click at [214, 97] on icon at bounding box center [210, 97] width 14 height 0
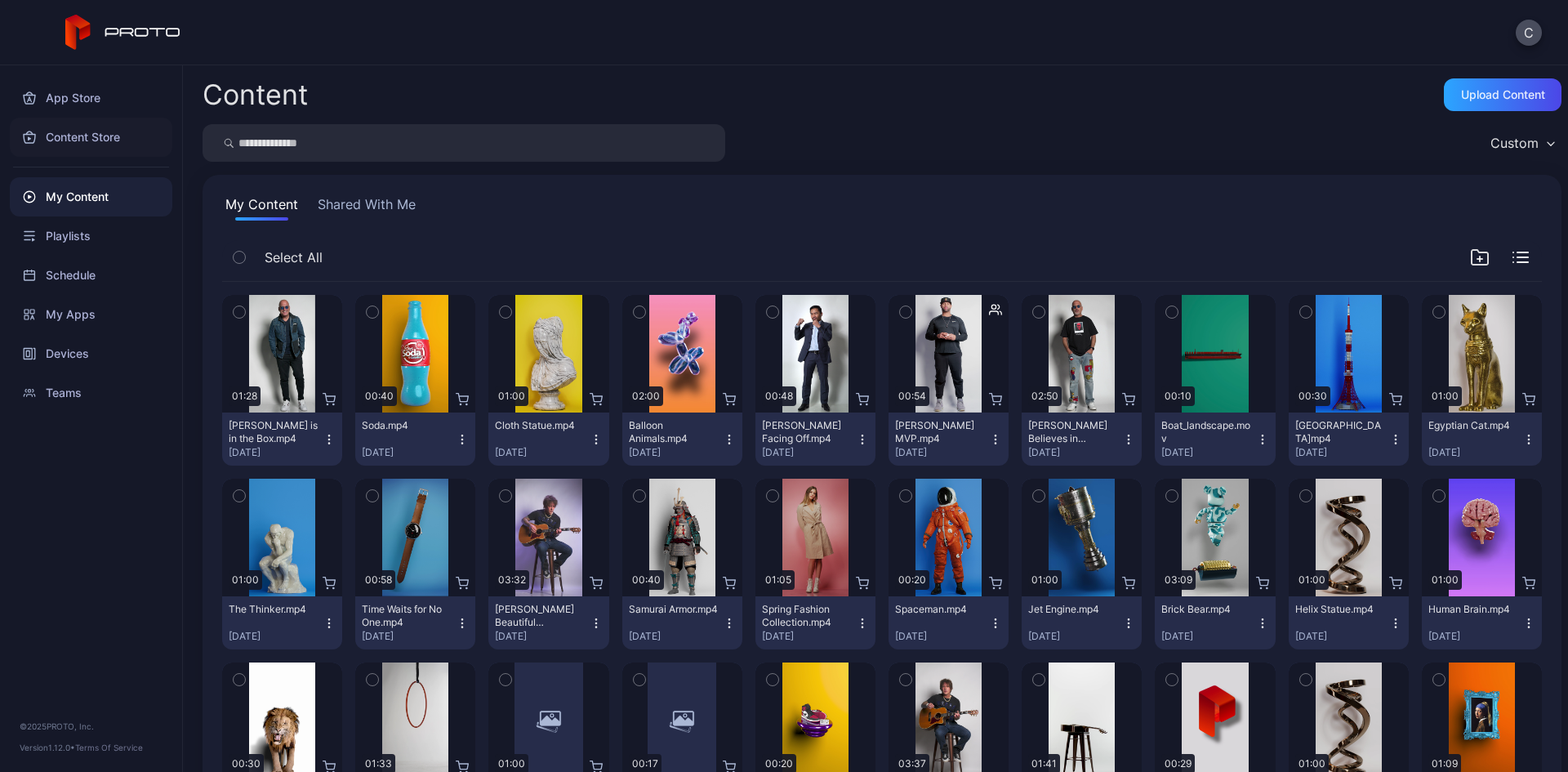
click at [103, 131] on div "Content Store" at bounding box center [91, 137] width 163 height 39
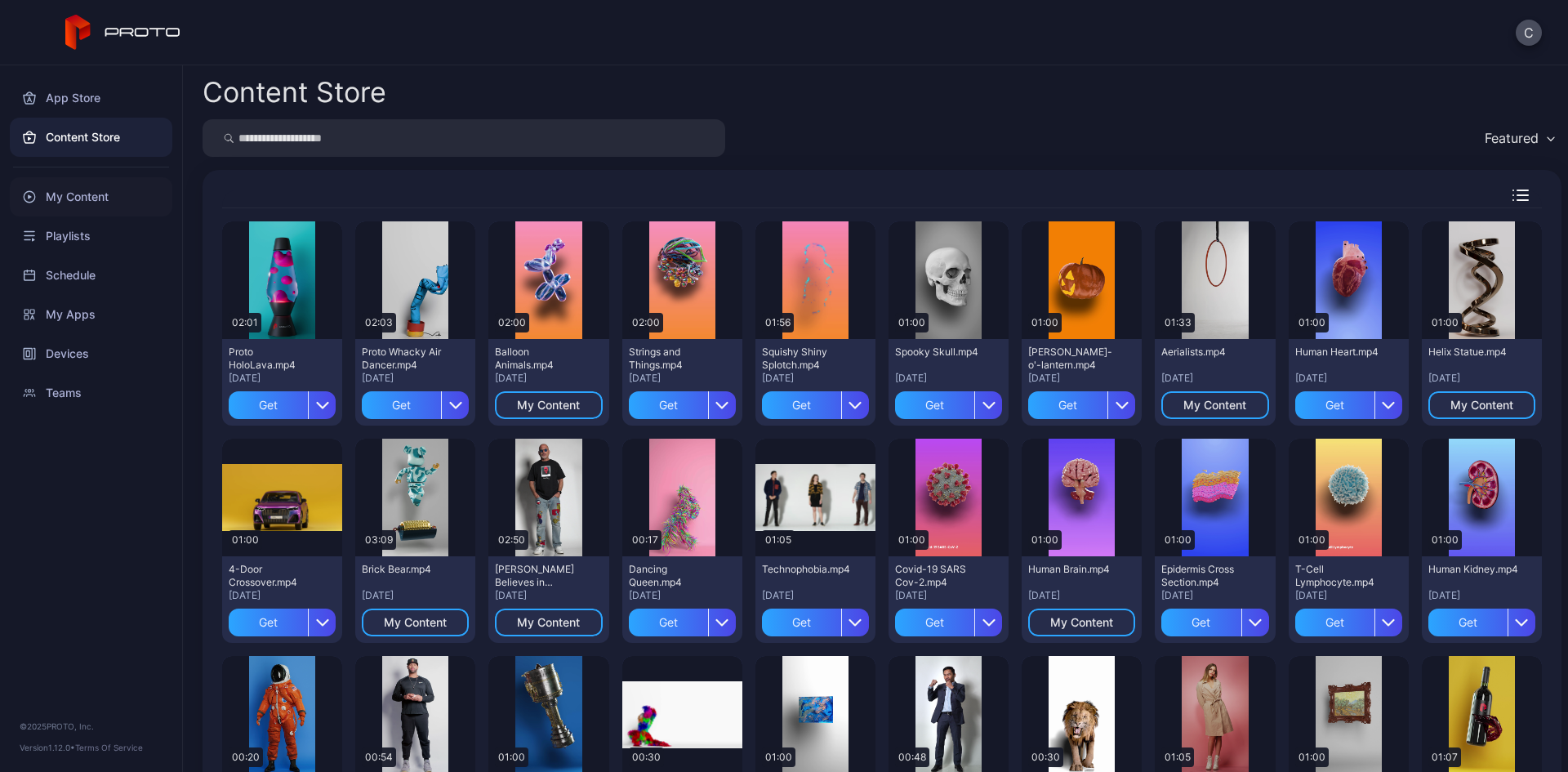
click at [94, 195] on div "My Content" at bounding box center [91, 196] width 163 height 39
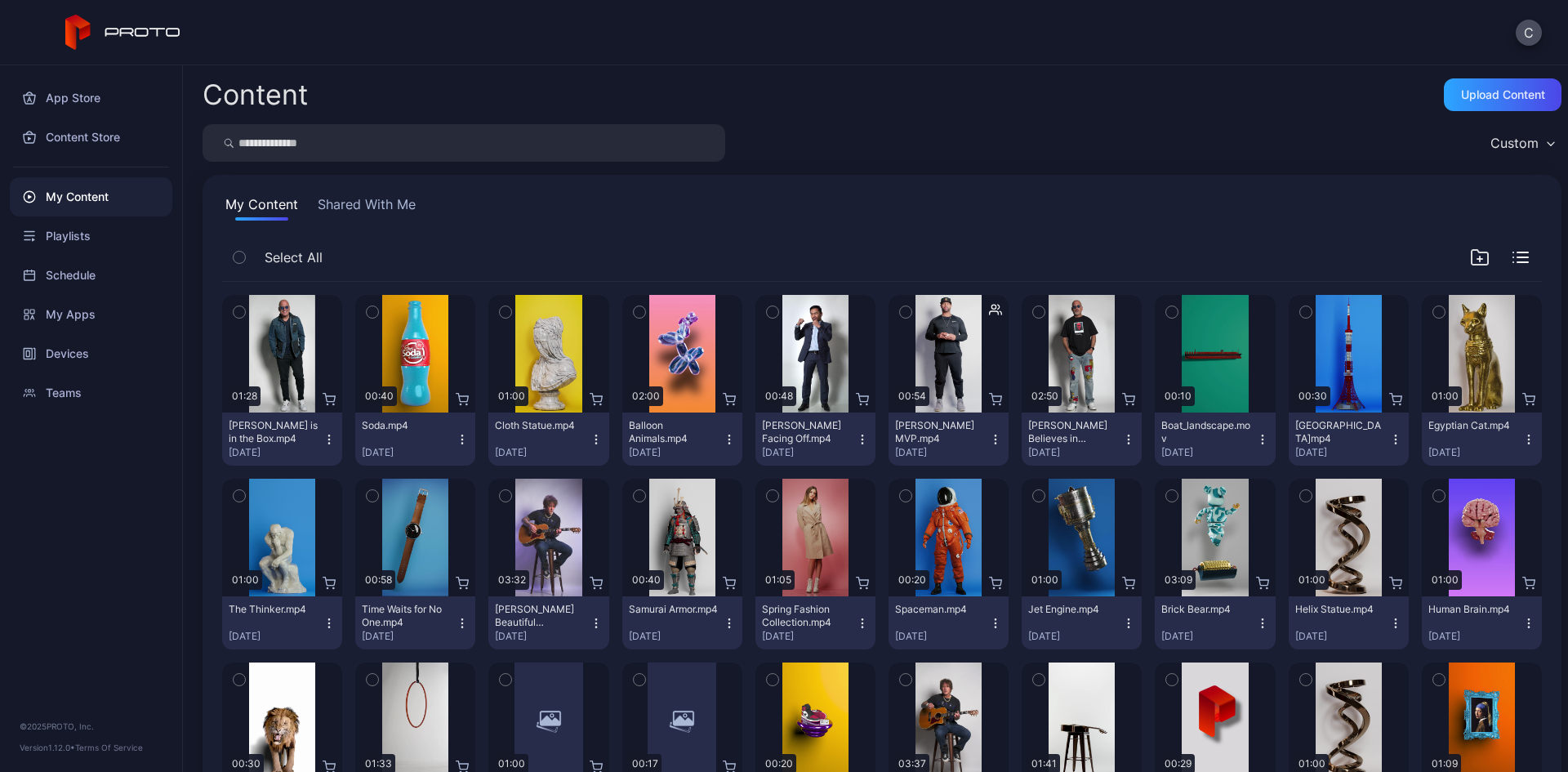
scroll to position [81, 0]
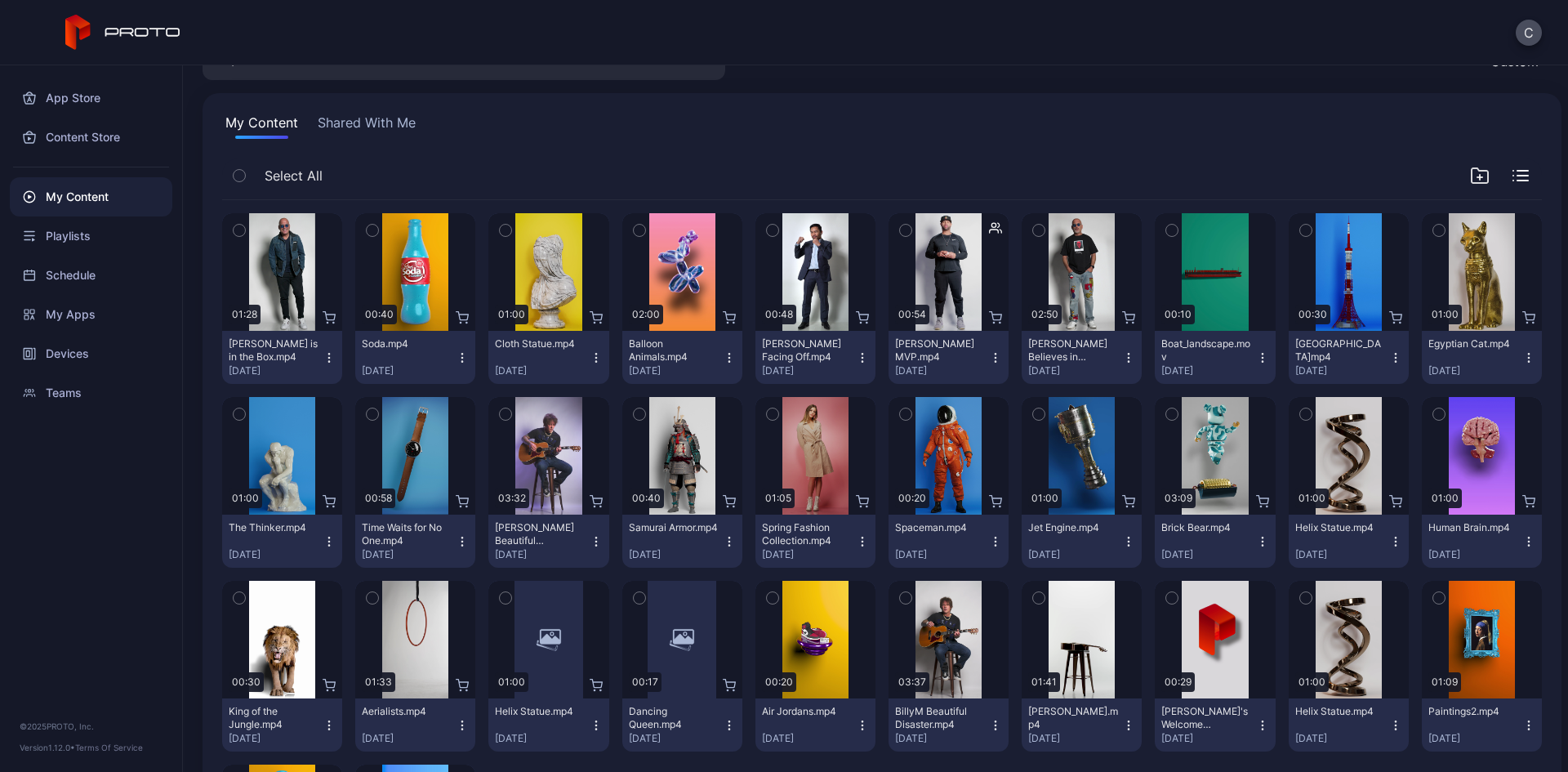
click at [331, 351] on icon "button" at bounding box center [329, 358] width 13 height 13
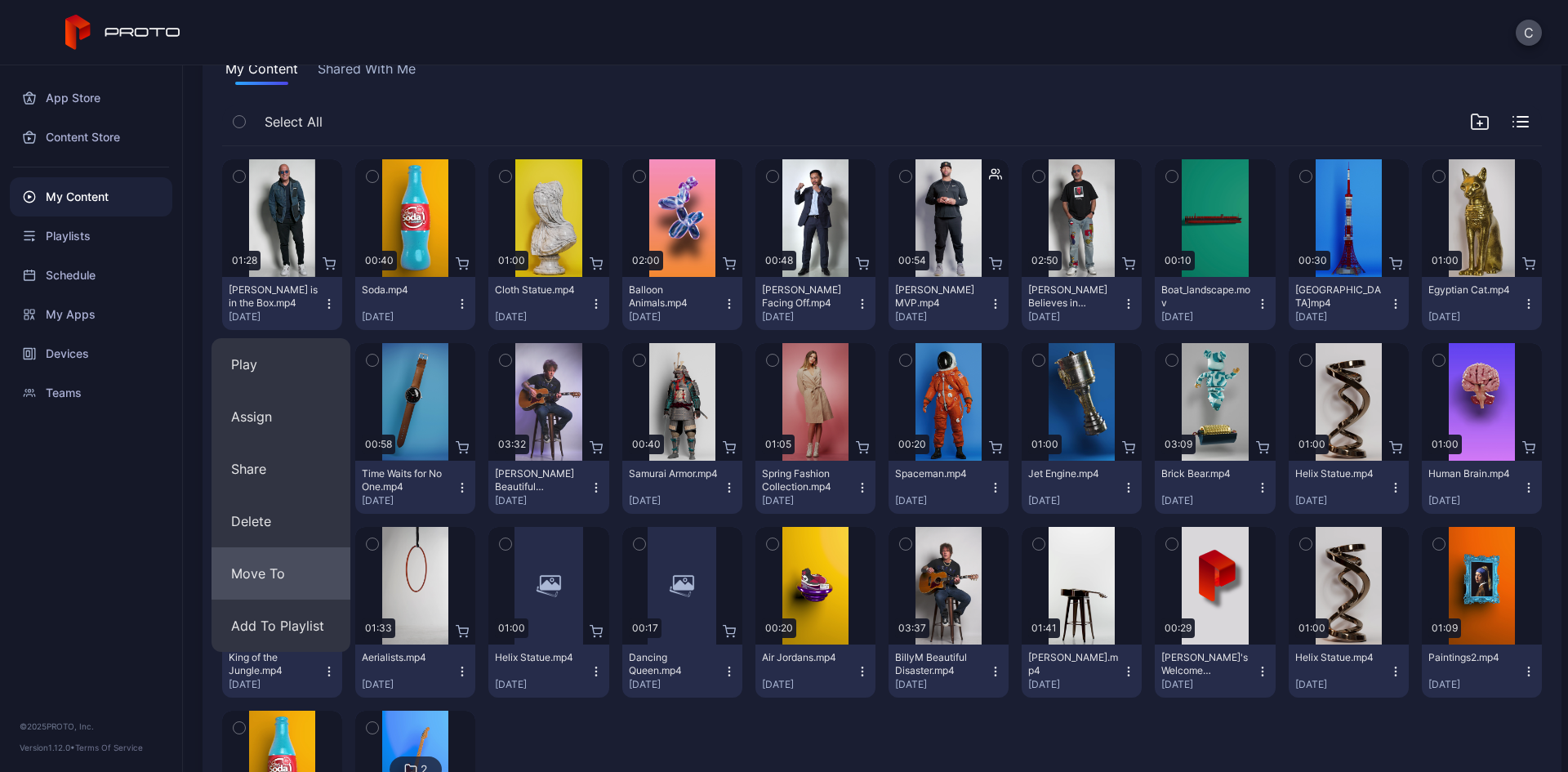
scroll to position [164, 0]
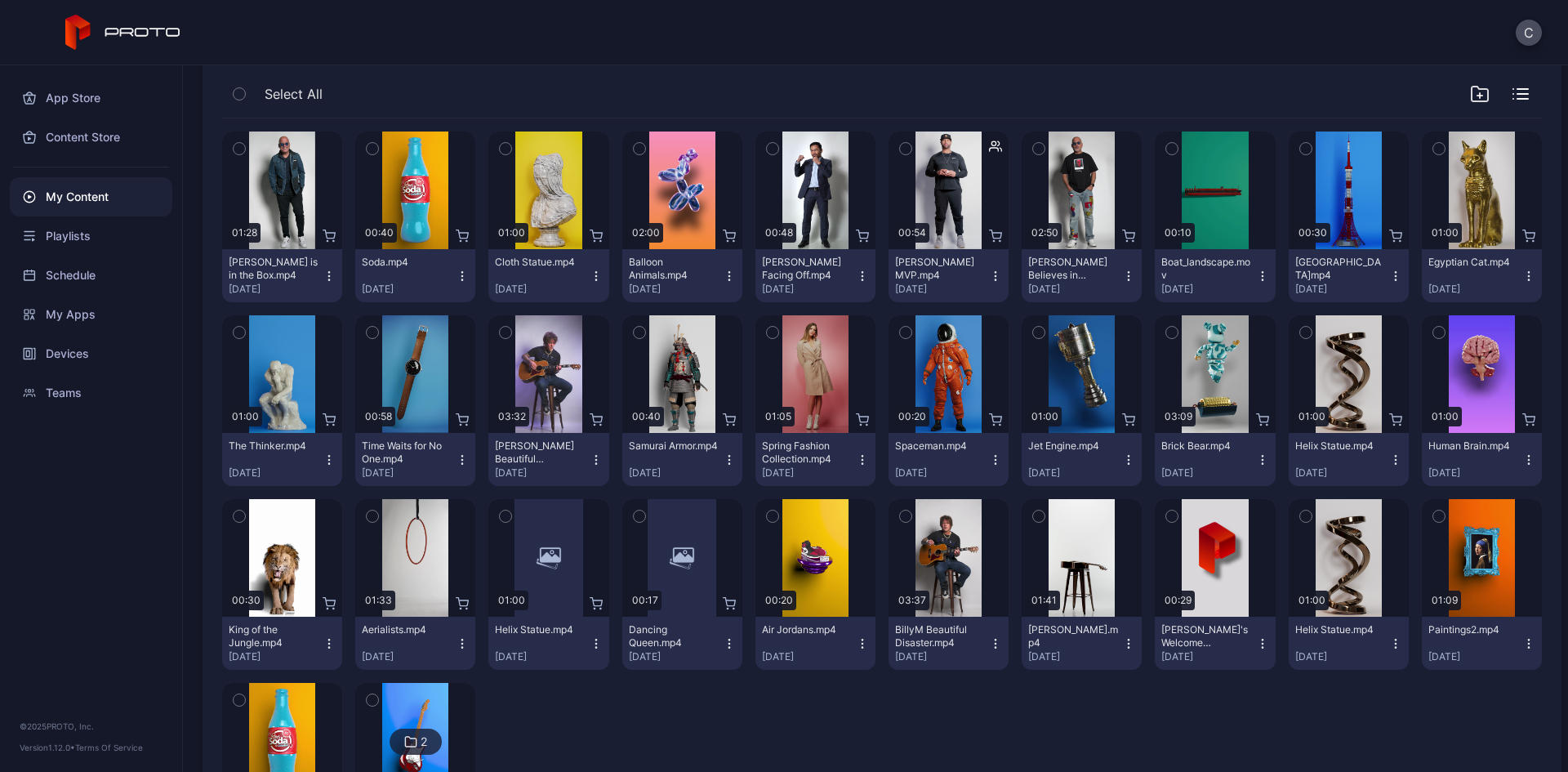
drag, startPoint x: 627, startPoint y: 697, endPoint x: 1225, endPoint y: 204, distance: 775.0
click at [629, 697] on div "Preview 01:28 Howie Mandel is in the Box.mp4 Aug 21, 2025 Preview 00:40 Soda.mp…" at bounding box center [881, 493] width 1319 height 748
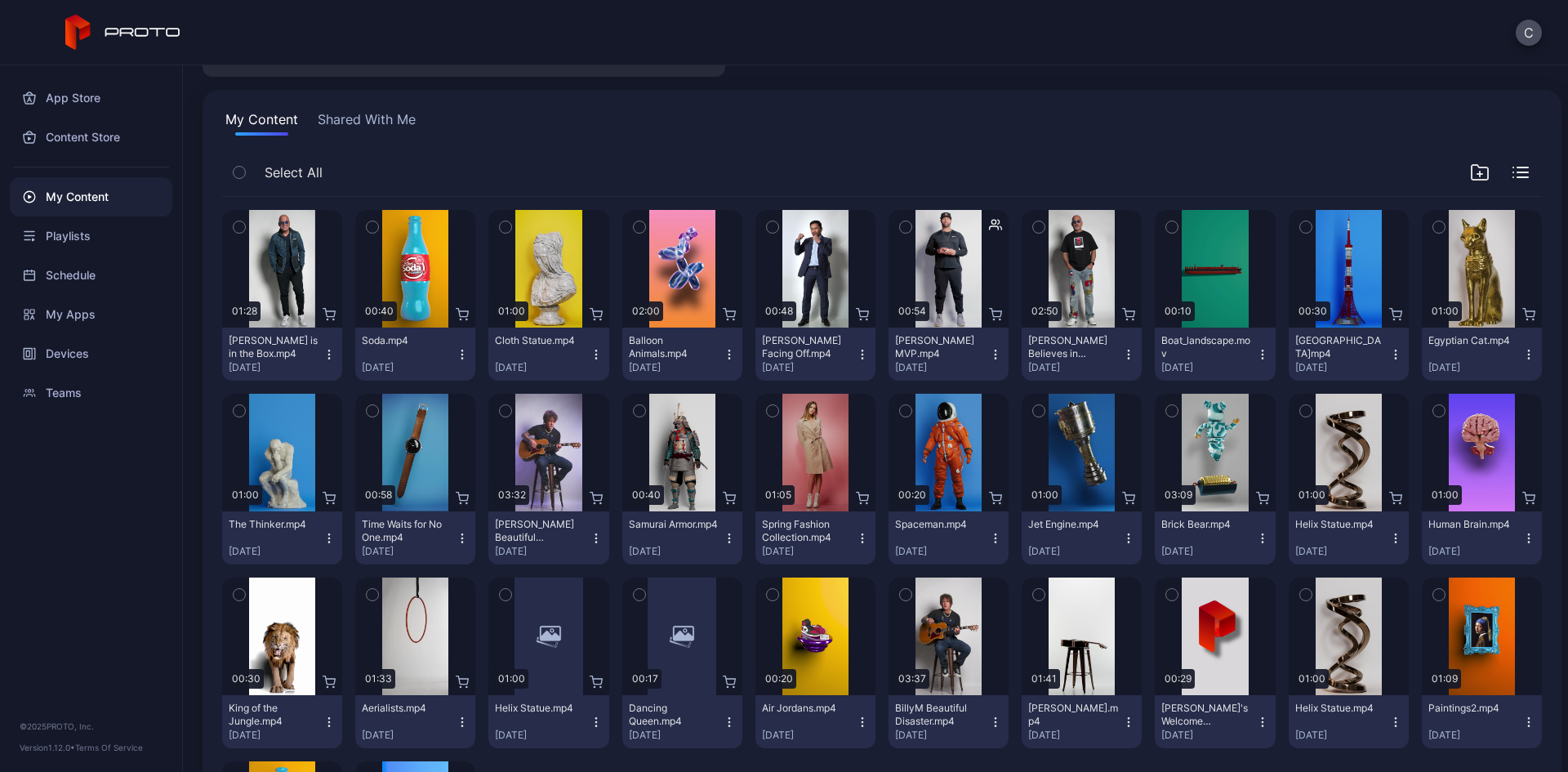
scroll to position [0, 0]
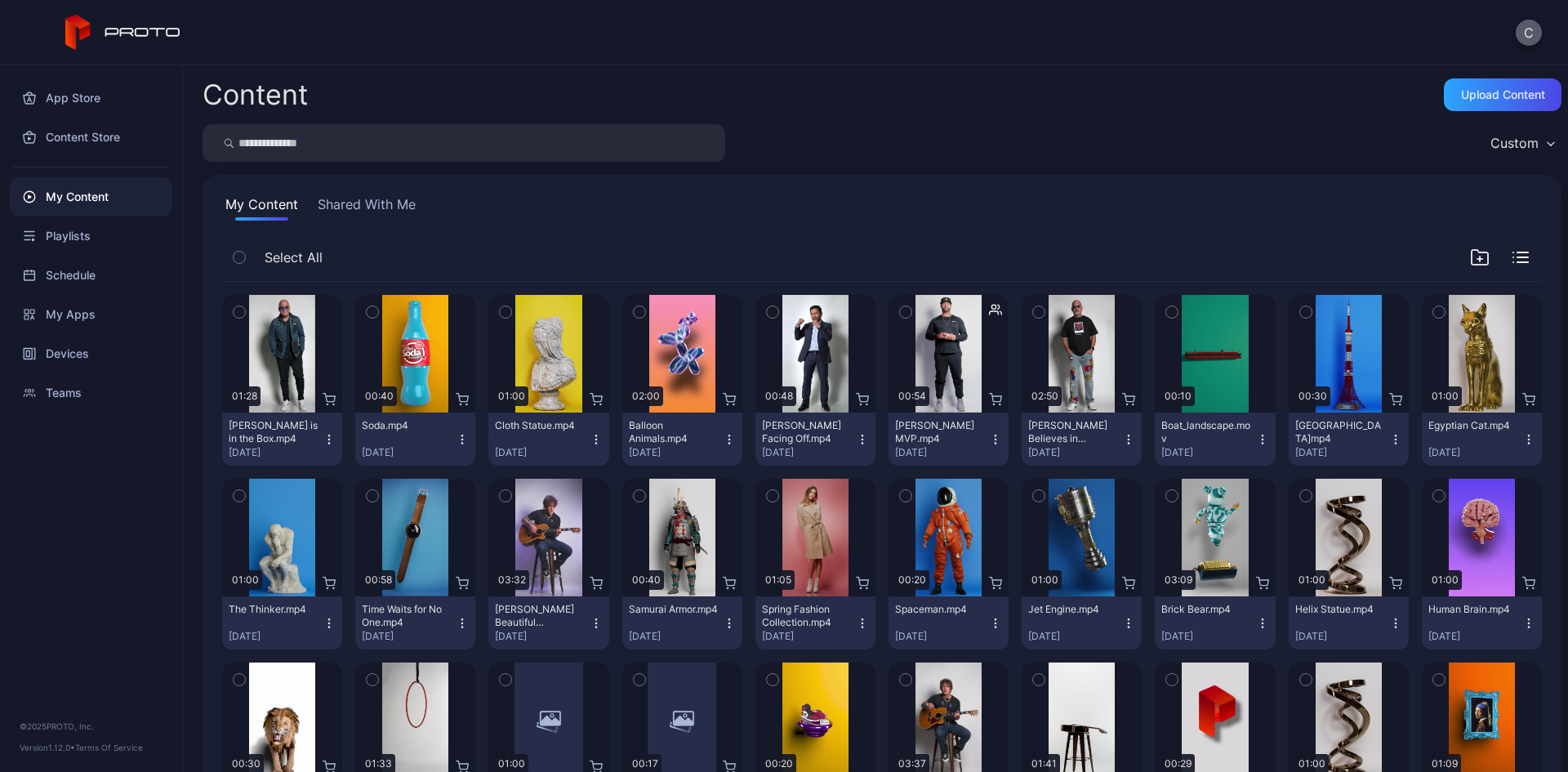
click at [1531, 31] on button "C" at bounding box center [1528, 32] width 26 height 26
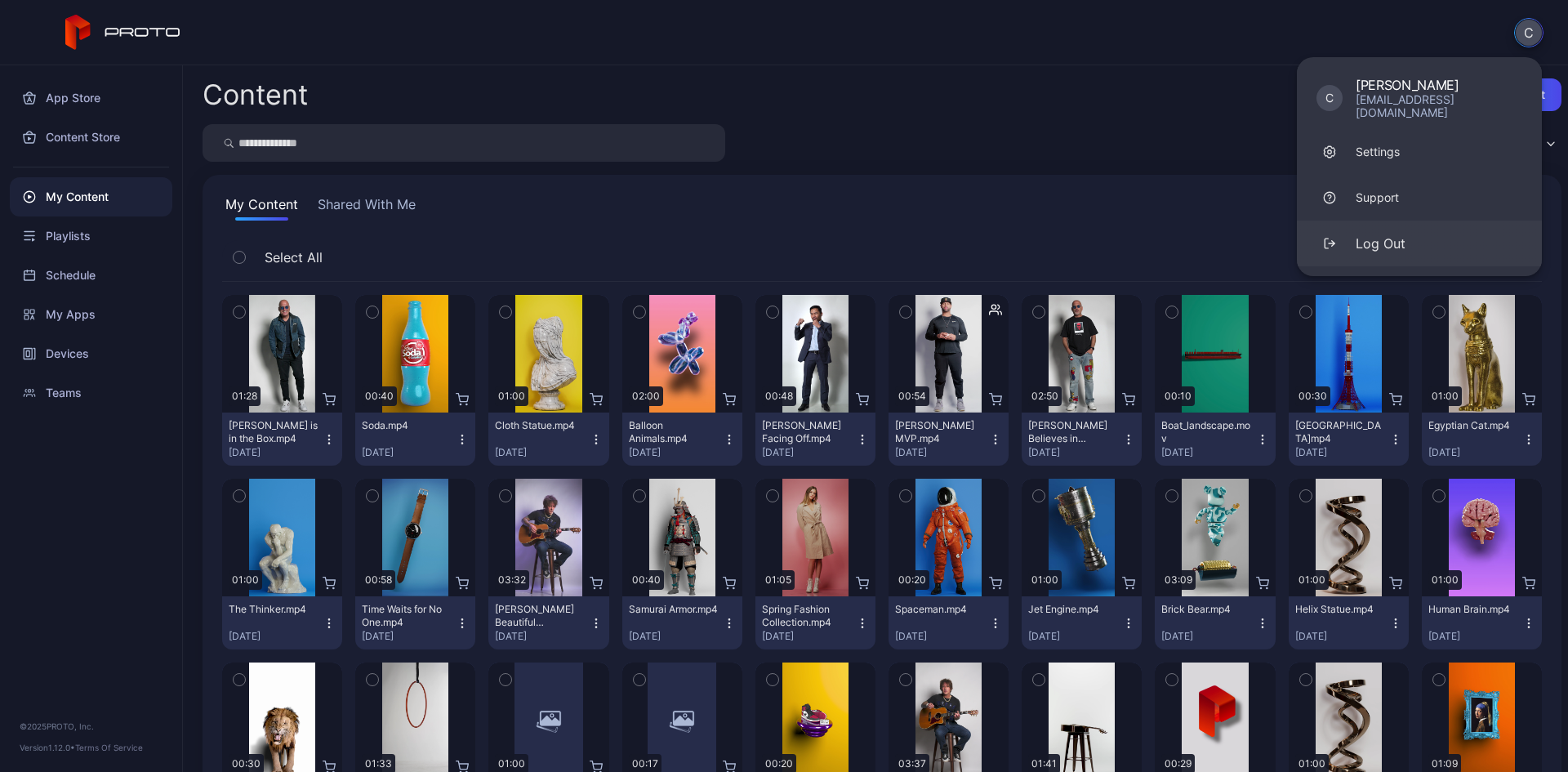
click at [1396, 220] on button "Log Out" at bounding box center [1420, 243] width 245 height 46
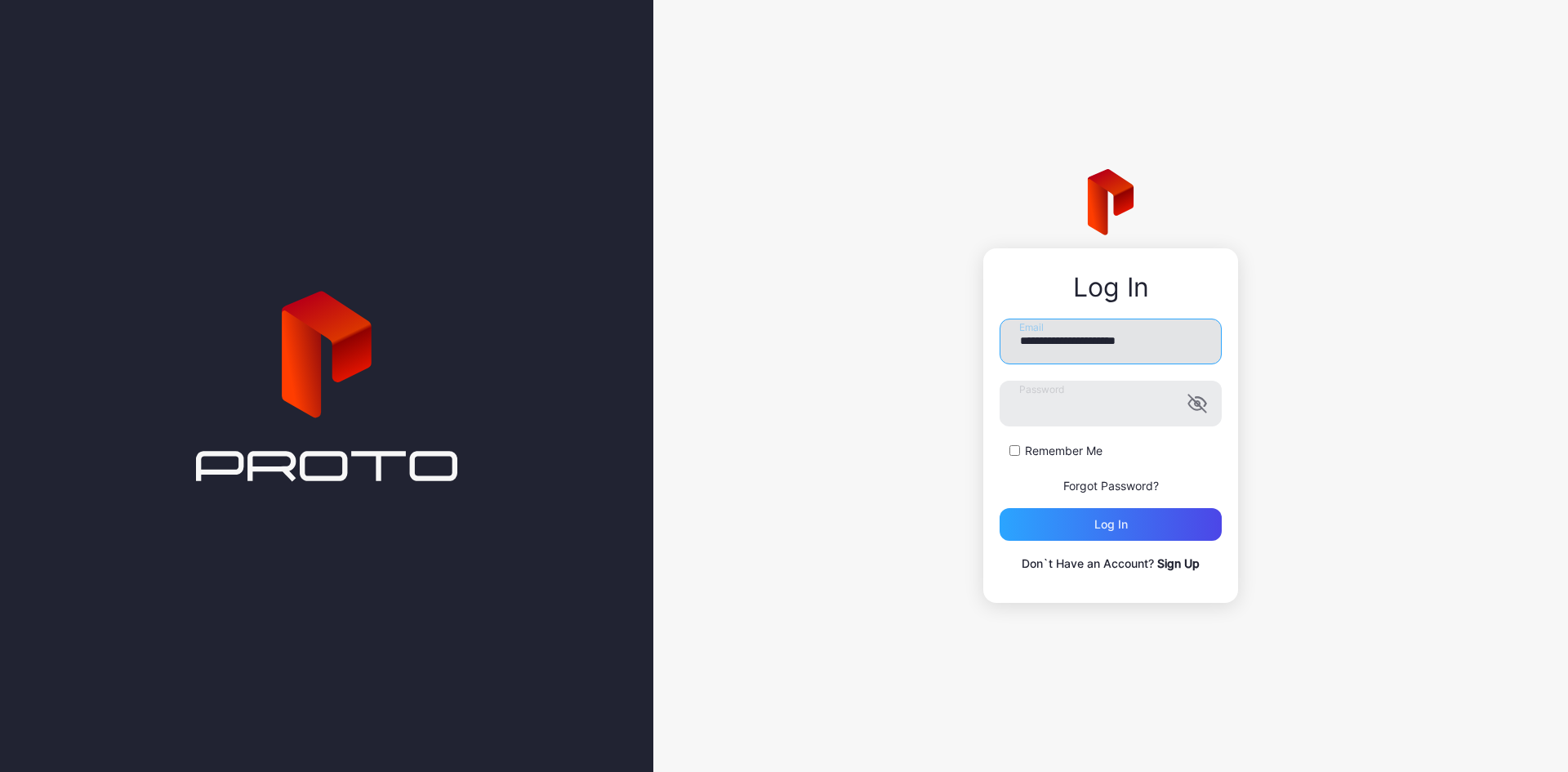
click at [1093, 355] on input "**********" at bounding box center [1111, 342] width 222 height 46
type input "**********"
click at [1046, 535] on div "Log in" at bounding box center [1111, 524] width 222 height 33
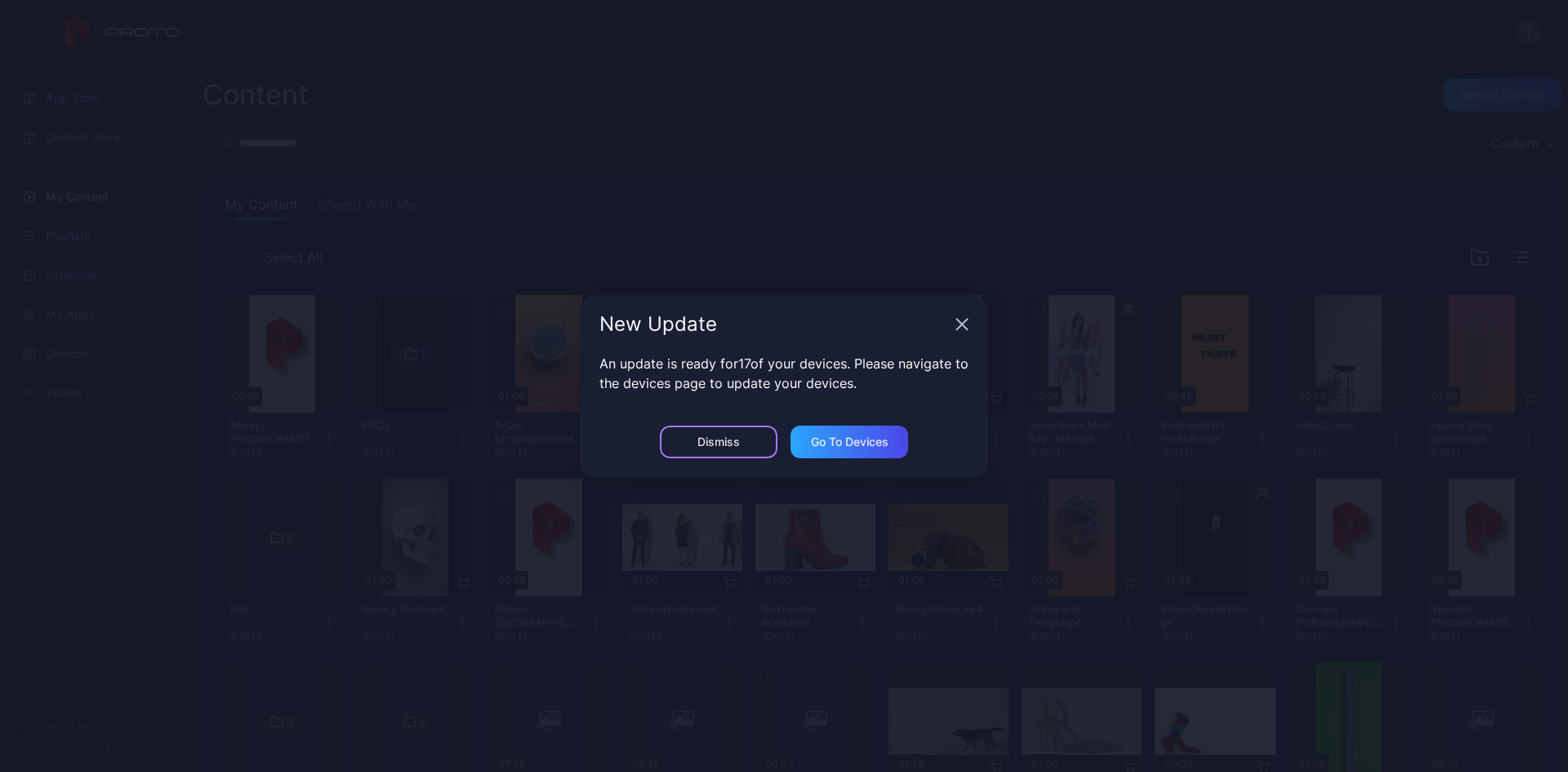
click at [728, 443] on div "Dismiss" at bounding box center [718, 442] width 42 height 13
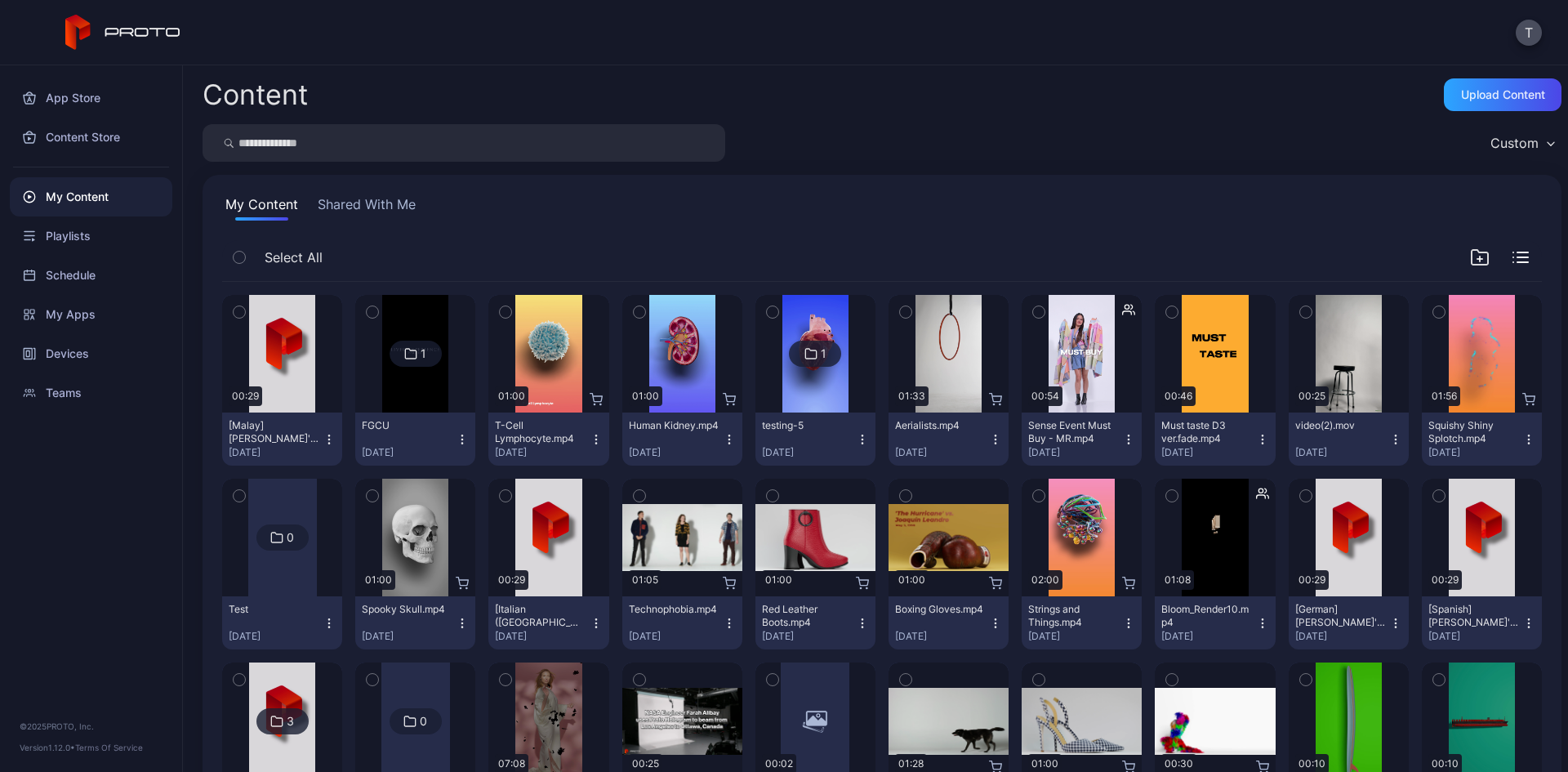
click at [1122, 444] on icon "button" at bounding box center [1129, 439] width 13 height 13
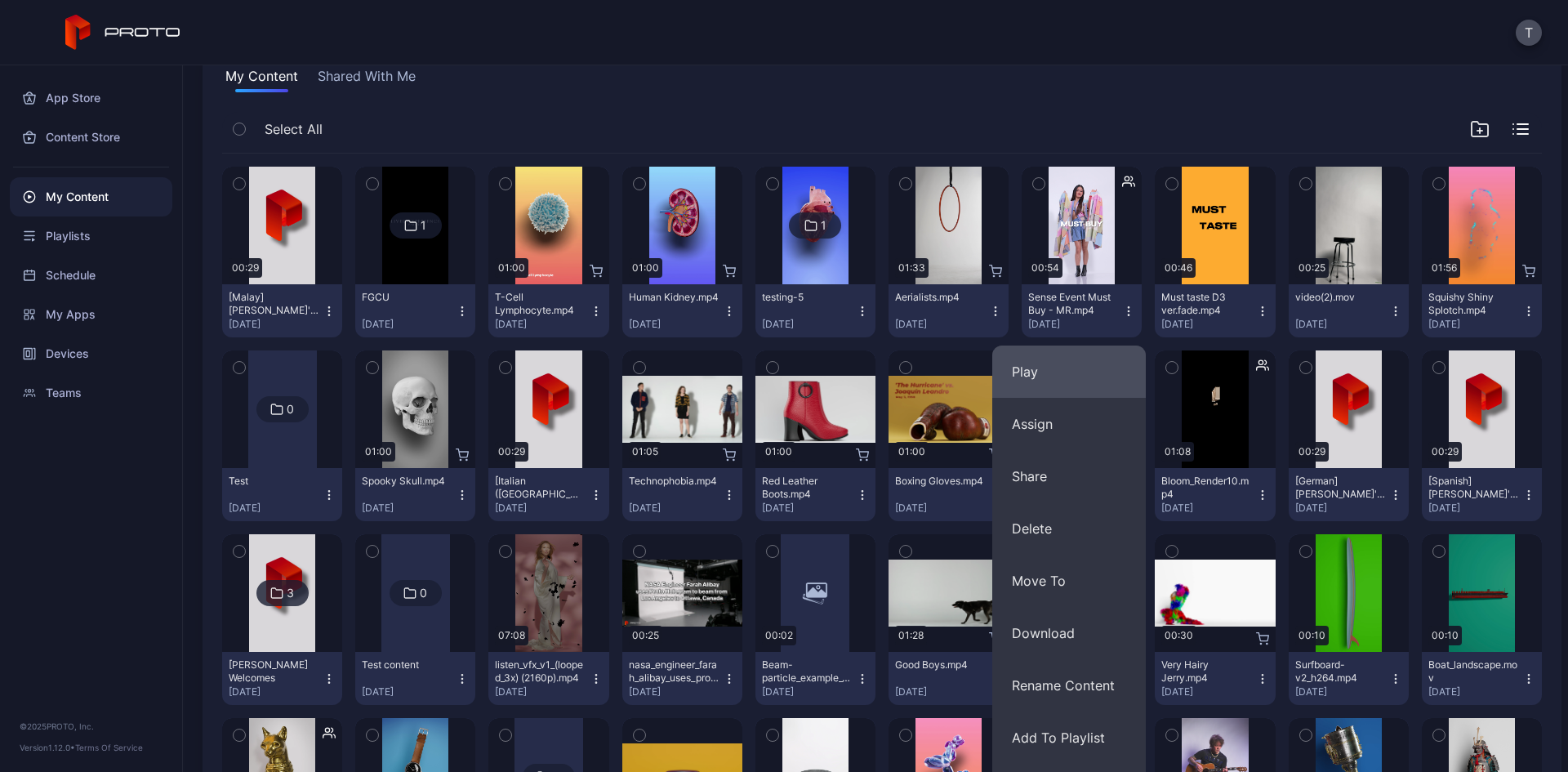
scroll to position [245, 0]
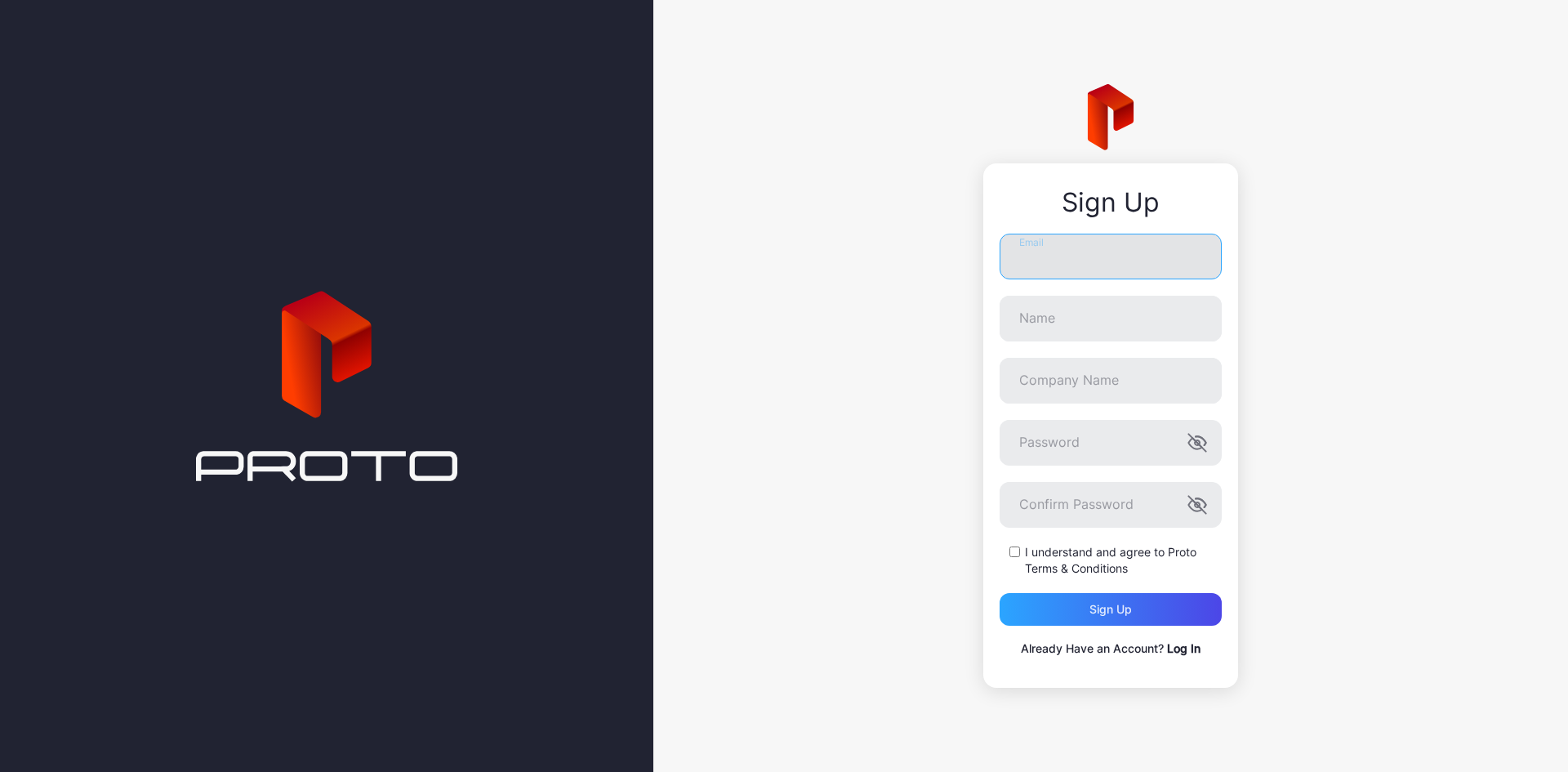
type input "**********"
click at [1167, 258] on input "**********" at bounding box center [1111, 256] width 222 height 46
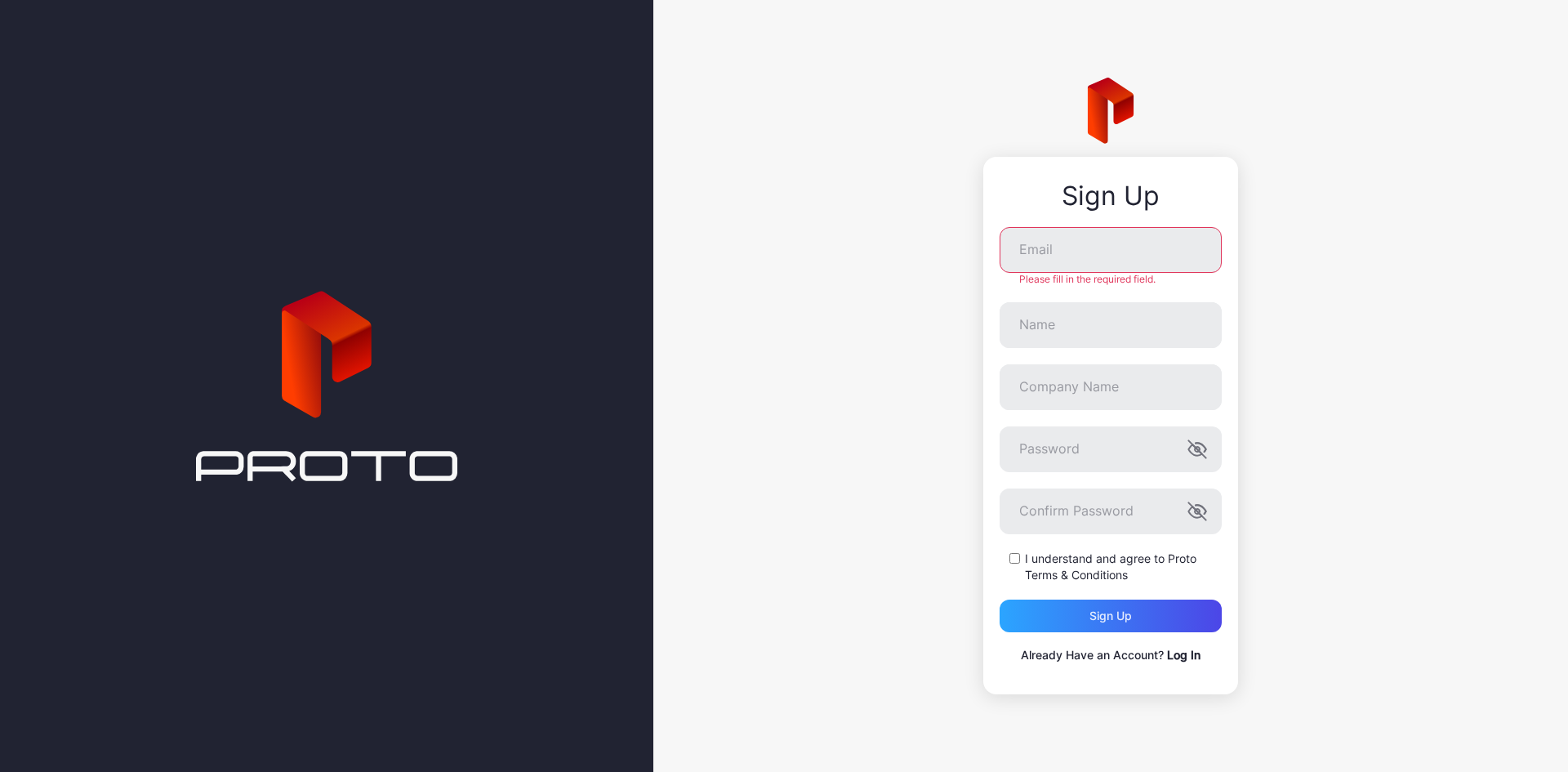
click at [1358, 554] on div "Sign Up Email Please fill in the required field. Name Company Name Password Con…" at bounding box center [1111, 386] width 915 height 772
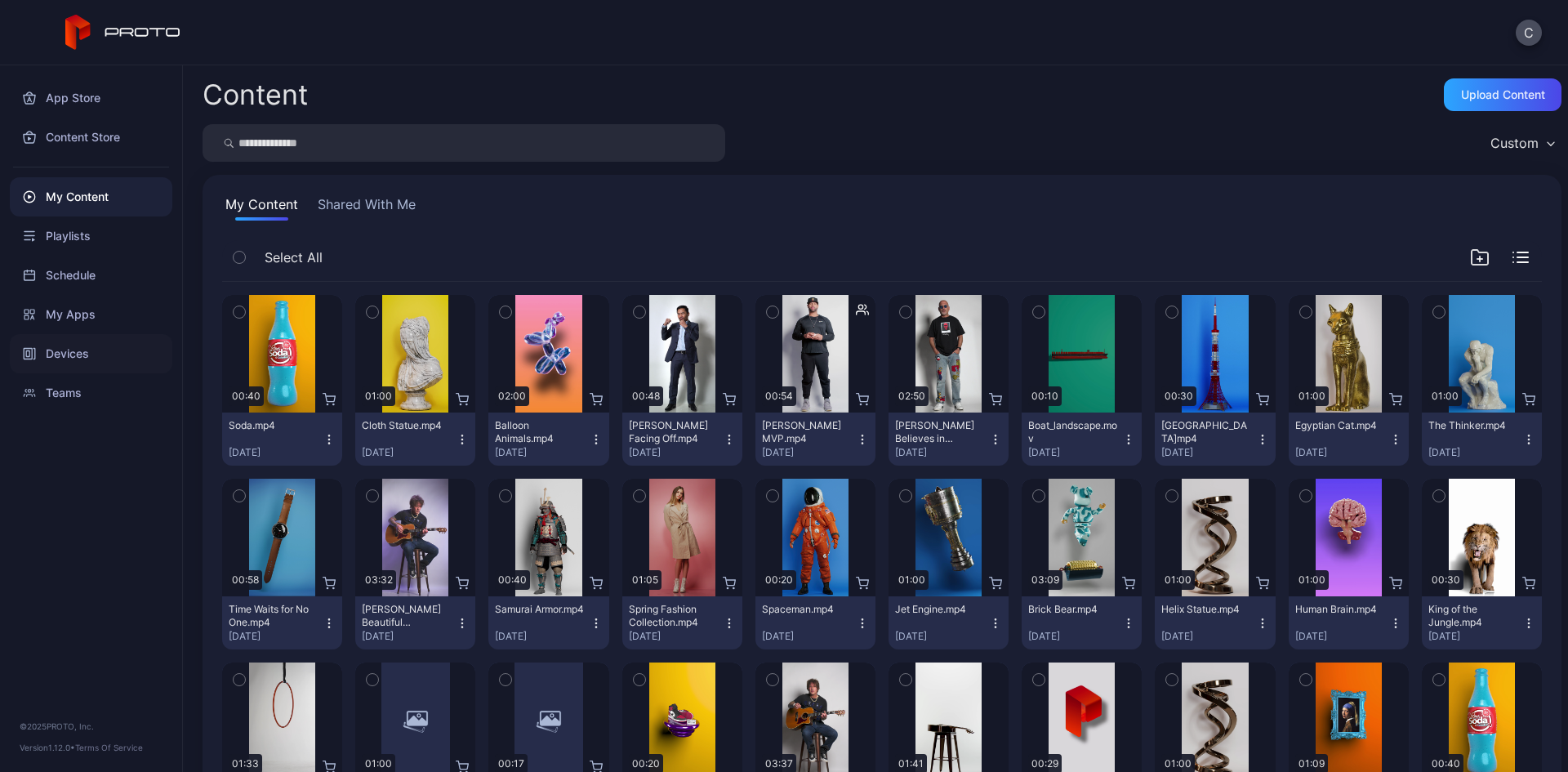
click at [86, 356] on div "Devices" at bounding box center [91, 353] width 163 height 39
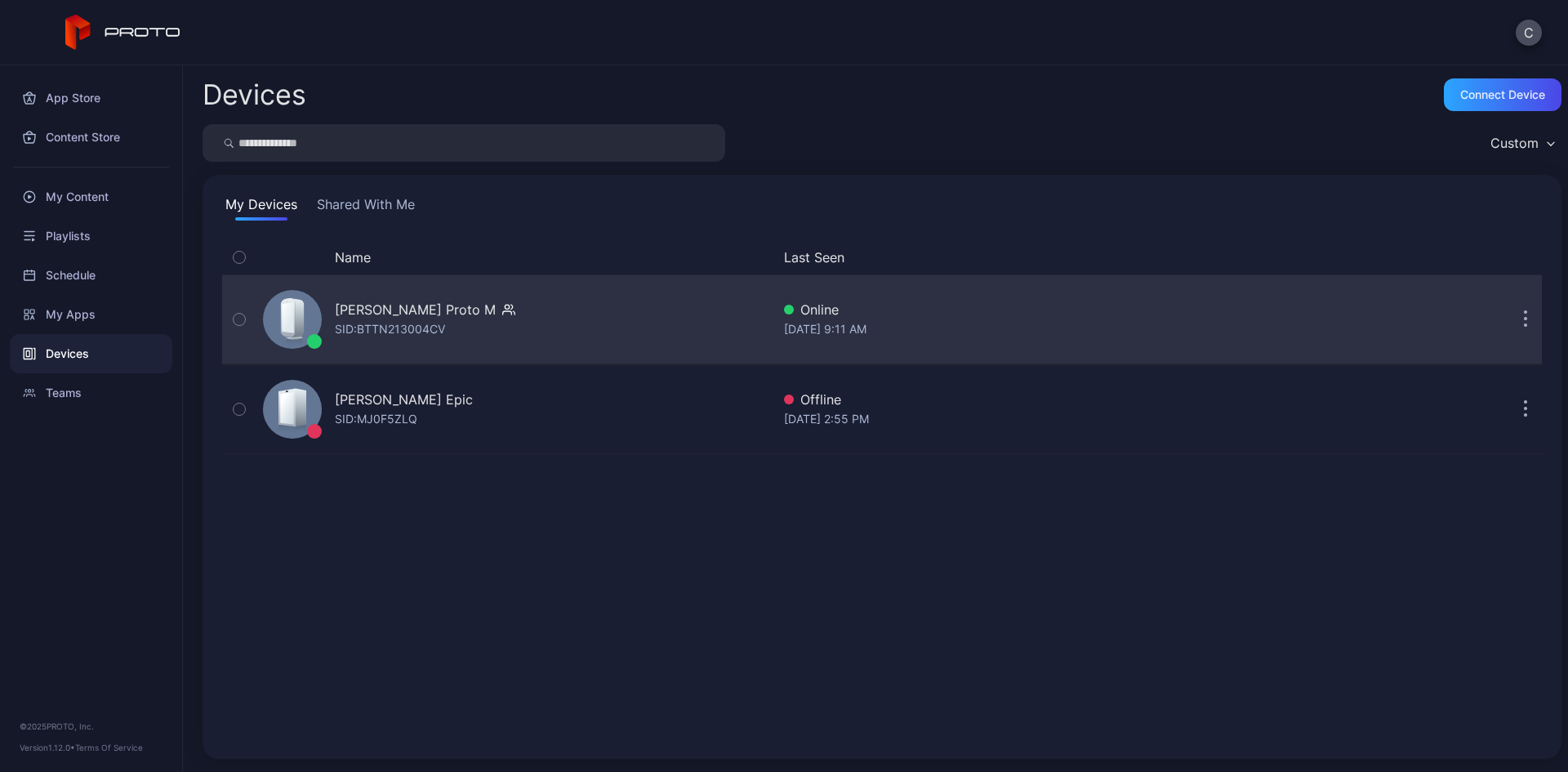
click at [1525, 314] on icon "button" at bounding box center [1526, 312] width 3 height 3
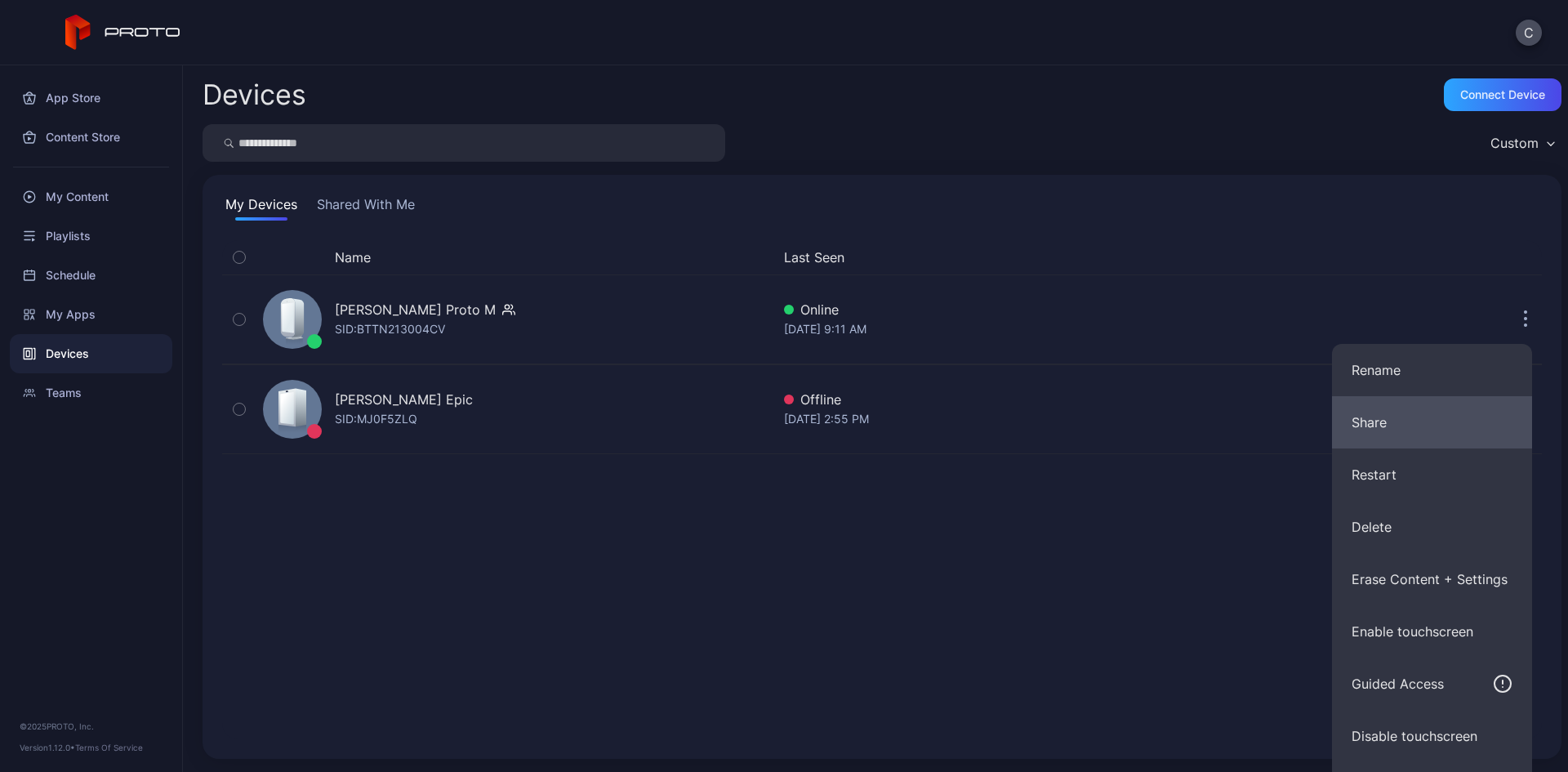
click at [1358, 433] on button "Share" at bounding box center [1431, 422] width 200 height 53
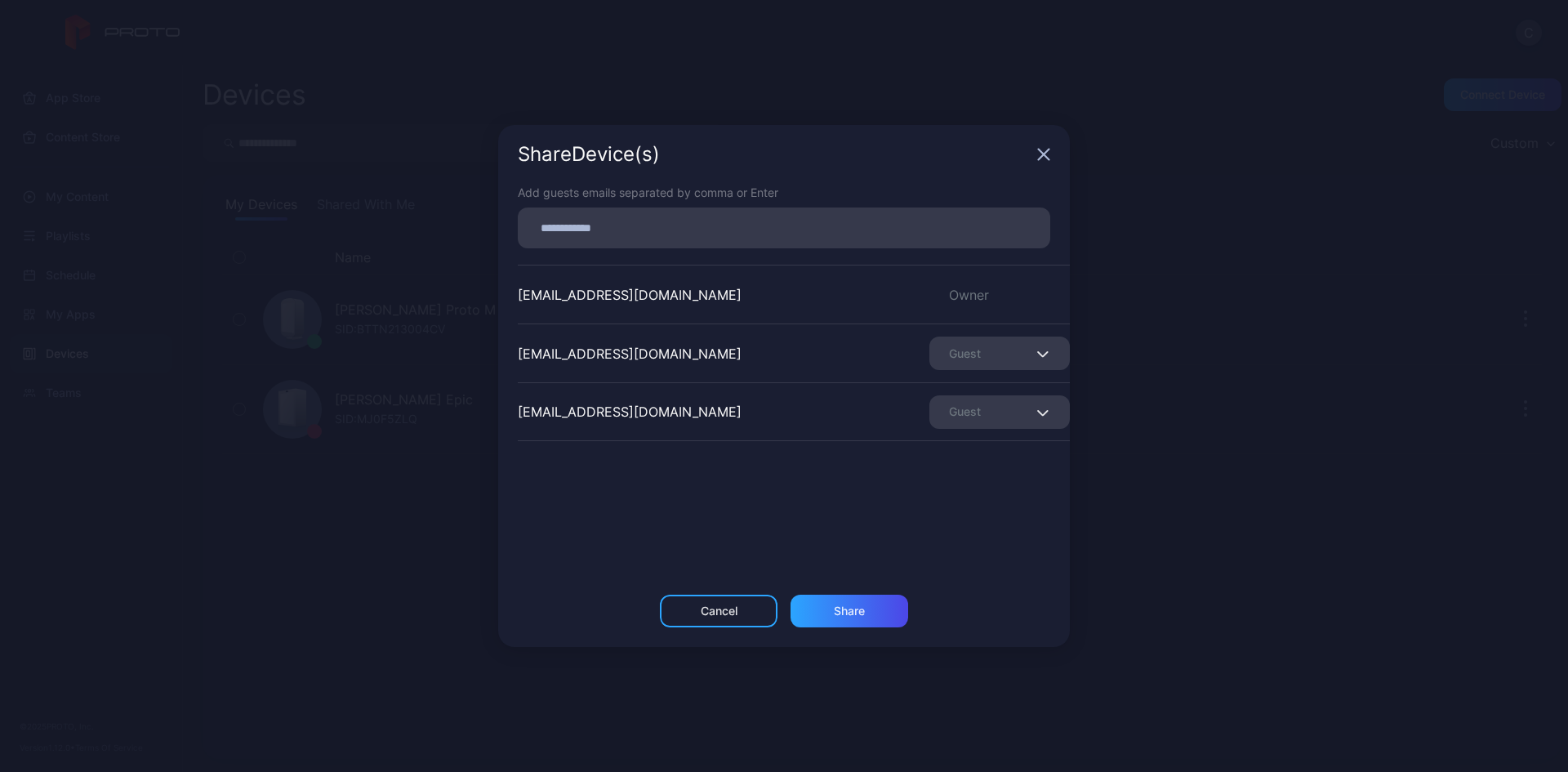
click at [655, 215] on div at bounding box center [788, 228] width 522 height 31
click at [639, 235] on input at bounding box center [784, 228] width 513 height 21
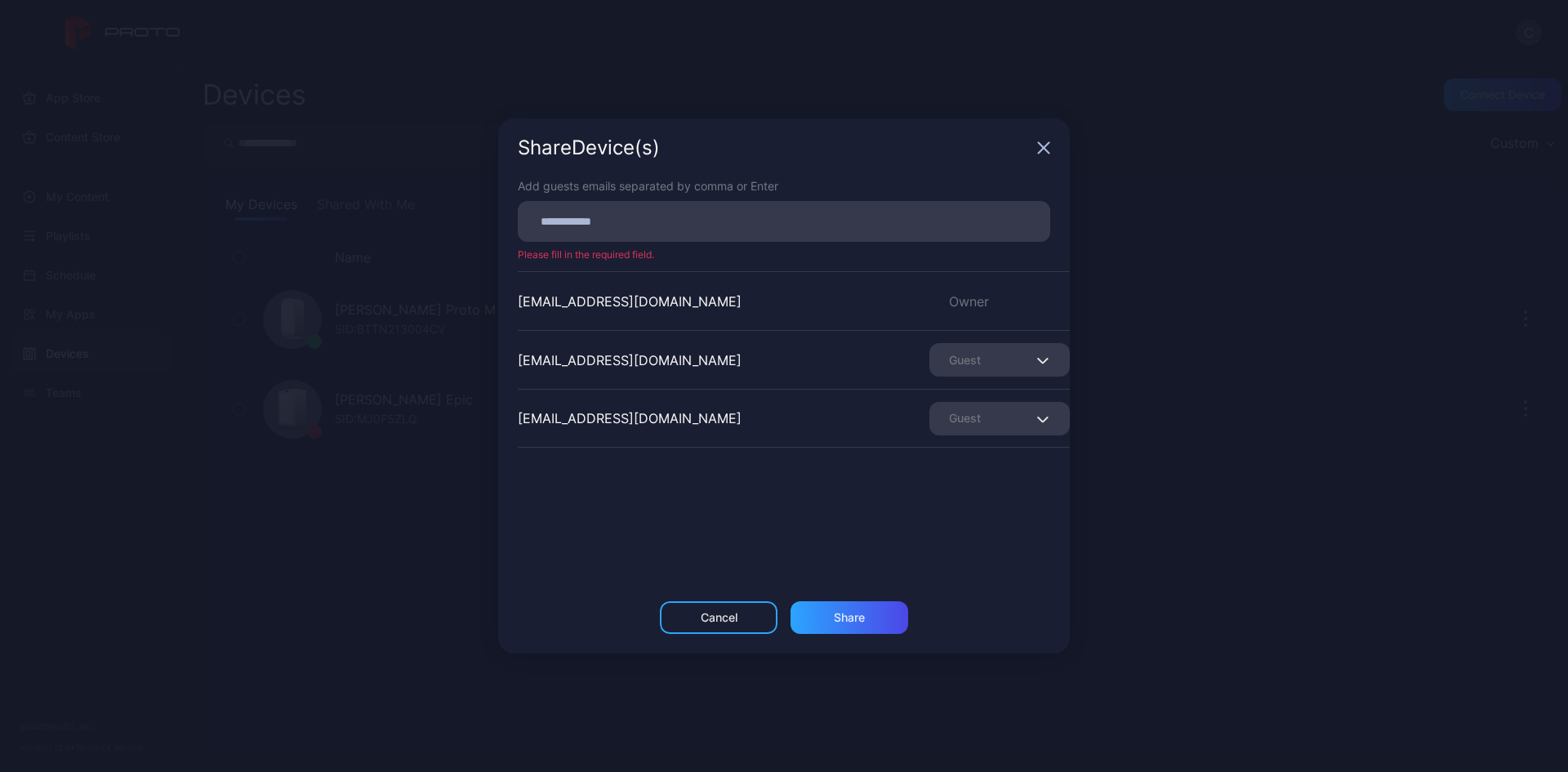
click at [1043, 158] on div "Share Device (s)" at bounding box center [784, 147] width 572 height 58
click at [1040, 140] on div "Share Device (s)" at bounding box center [784, 147] width 572 height 58
click at [1043, 143] on icon "button" at bounding box center [1044, 148] width 13 height 13
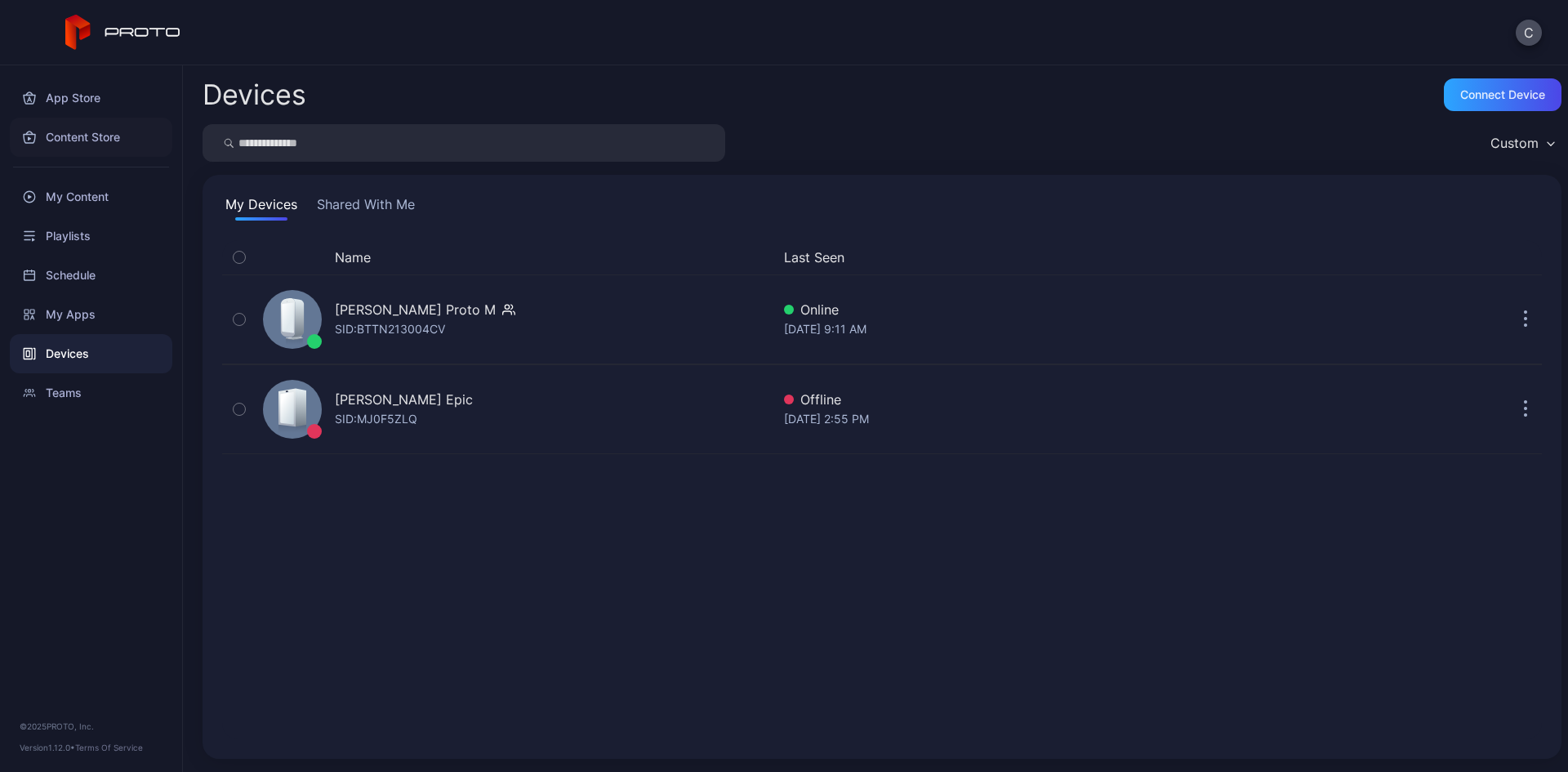
click at [83, 147] on div "Content Store" at bounding box center [91, 137] width 163 height 39
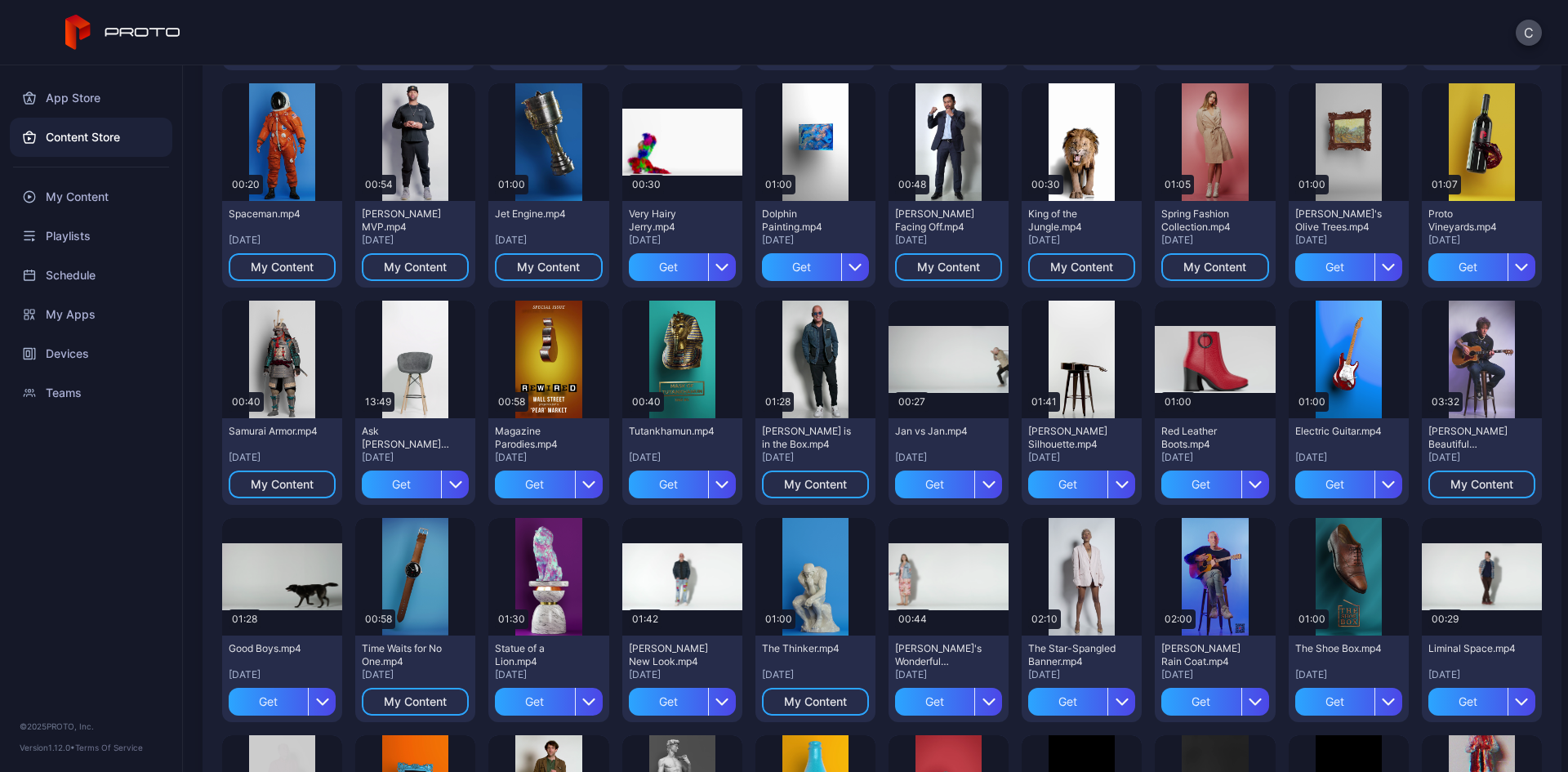
scroll to position [702, 0]
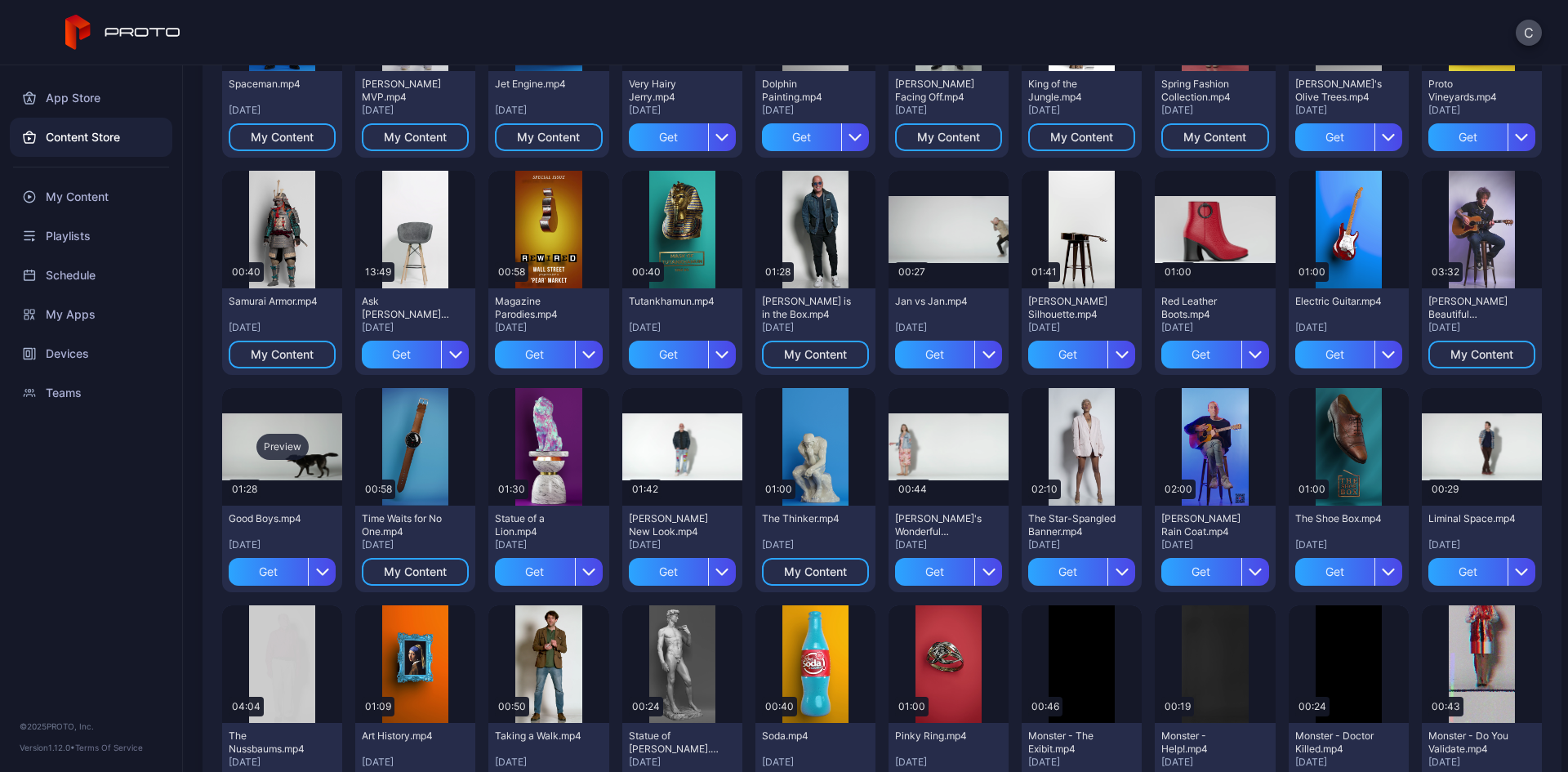
click at [275, 444] on div "Preview" at bounding box center [282, 446] width 53 height 26
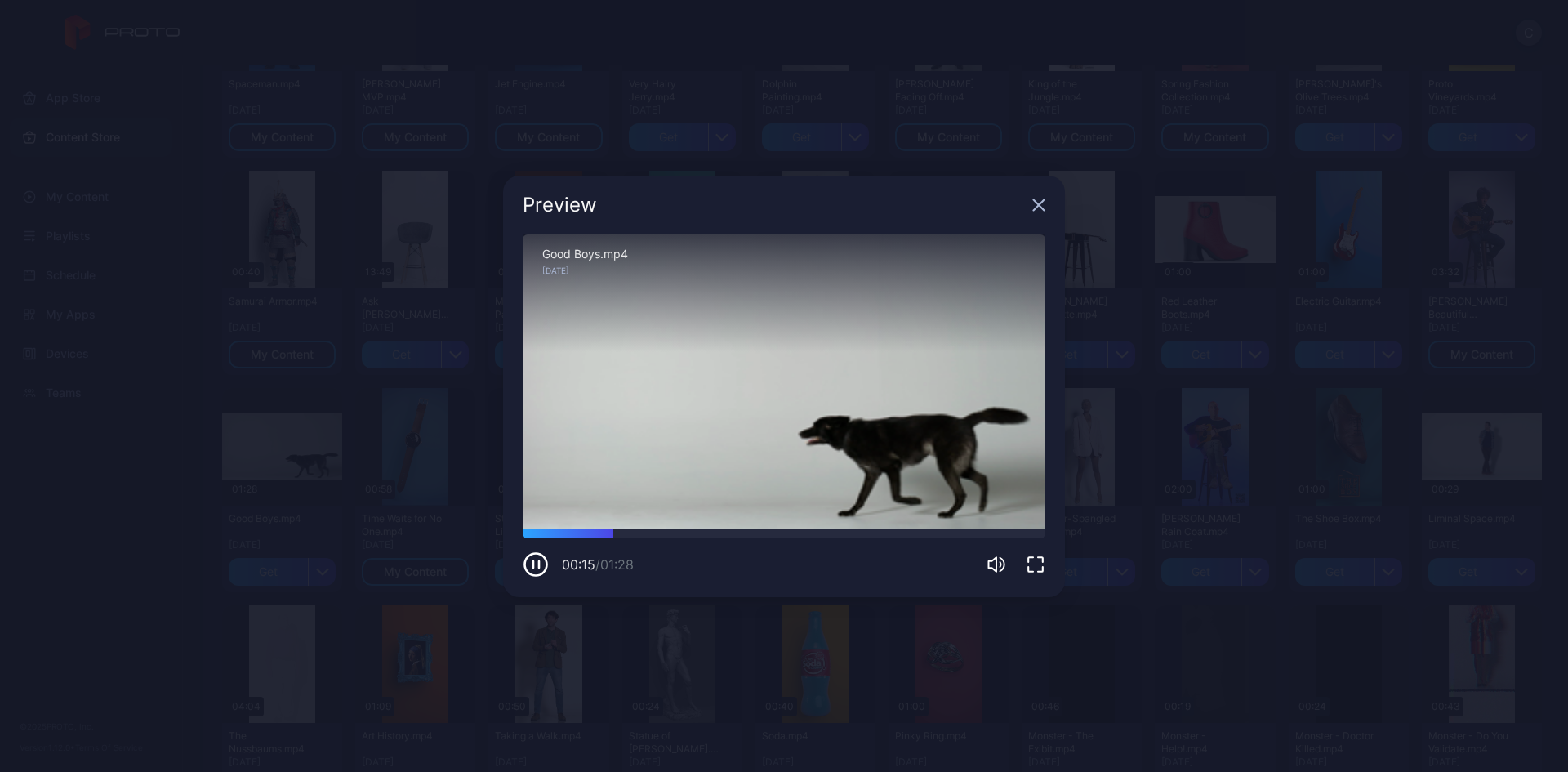
click at [1036, 208] on icon "button" at bounding box center [1039, 204] width 11 height 11
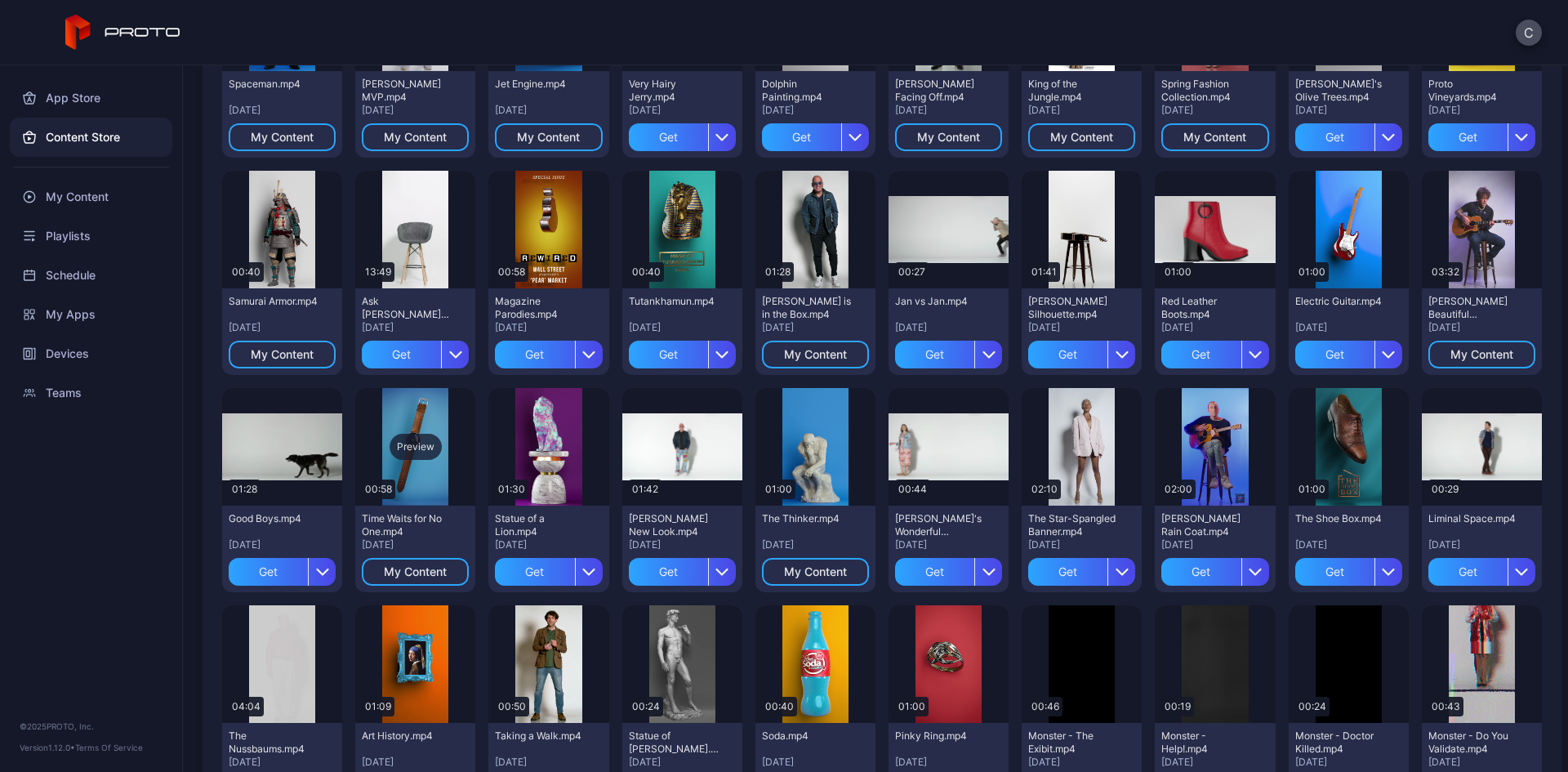
click at [417, 436] on div "Preview" at bounding box center [415, 446] width 53 height 26
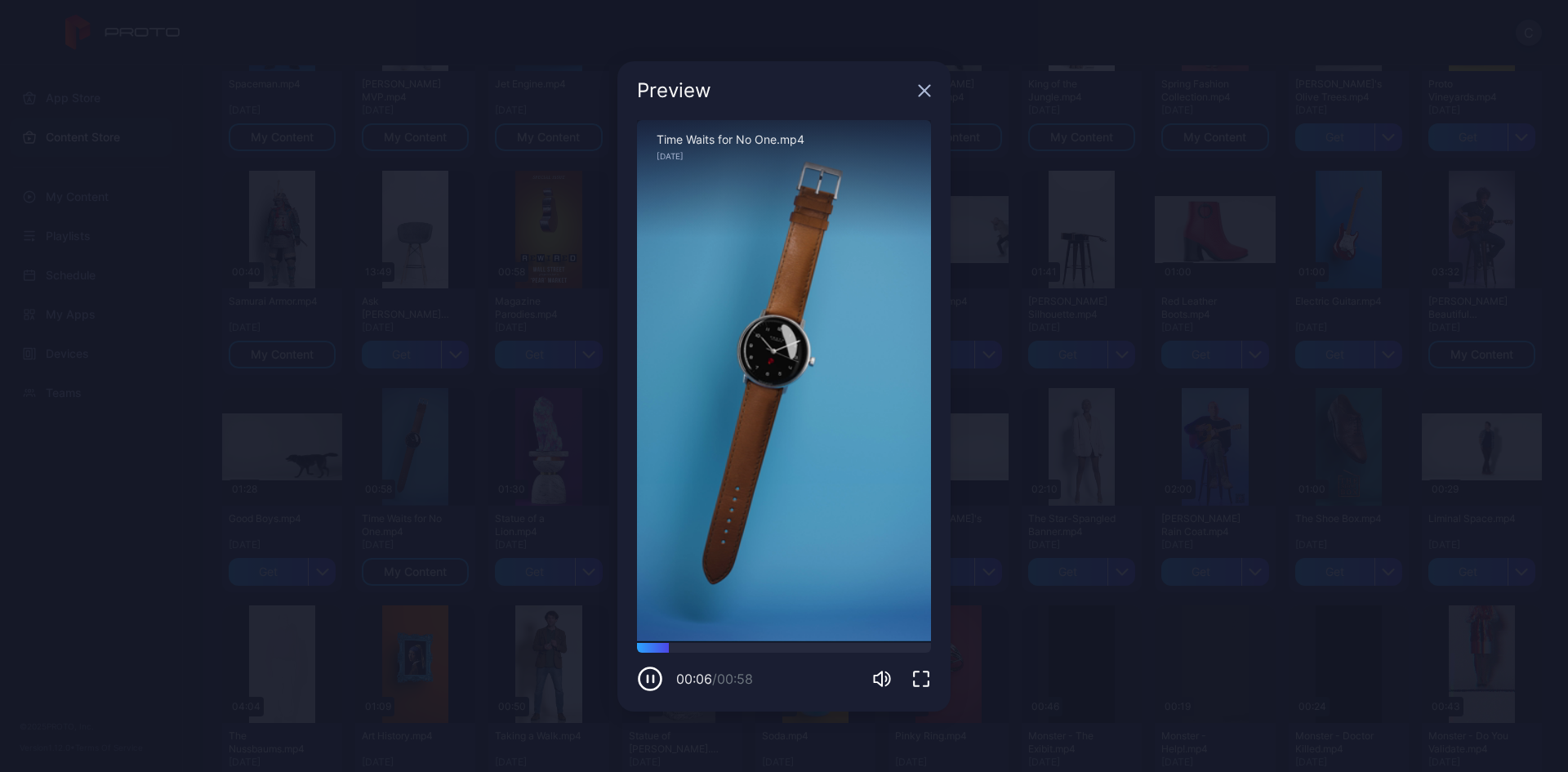
click at [920, 92] on icon "button" at bounding box center [924, 91] width 13 height 13
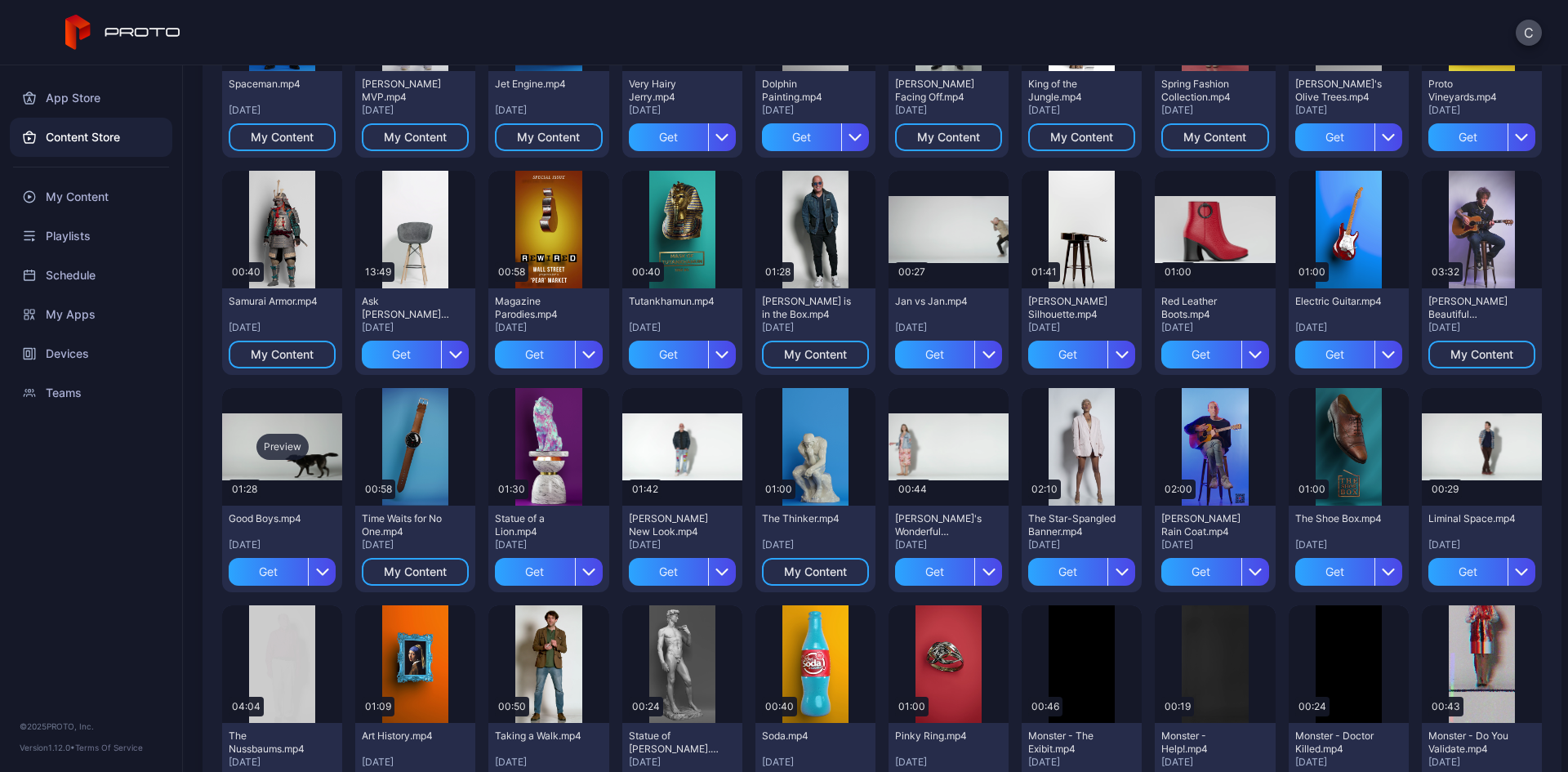
click at [276, 450] on div "Preview" at bounding box center [282, 446] width 53 height 26
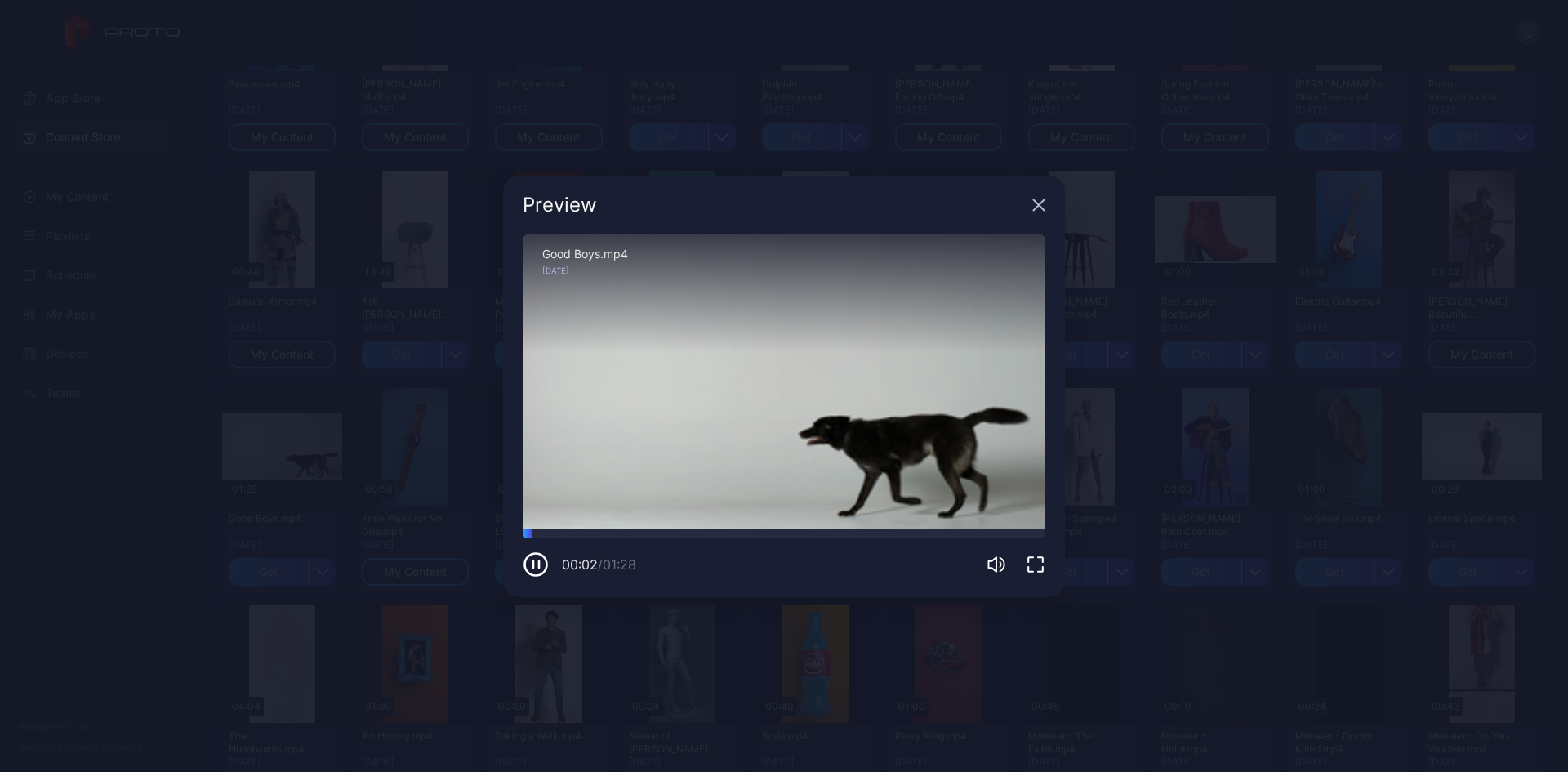
click at [1034, 204] on icon "button" at bounding box center [1039, 205] width 13 height 13
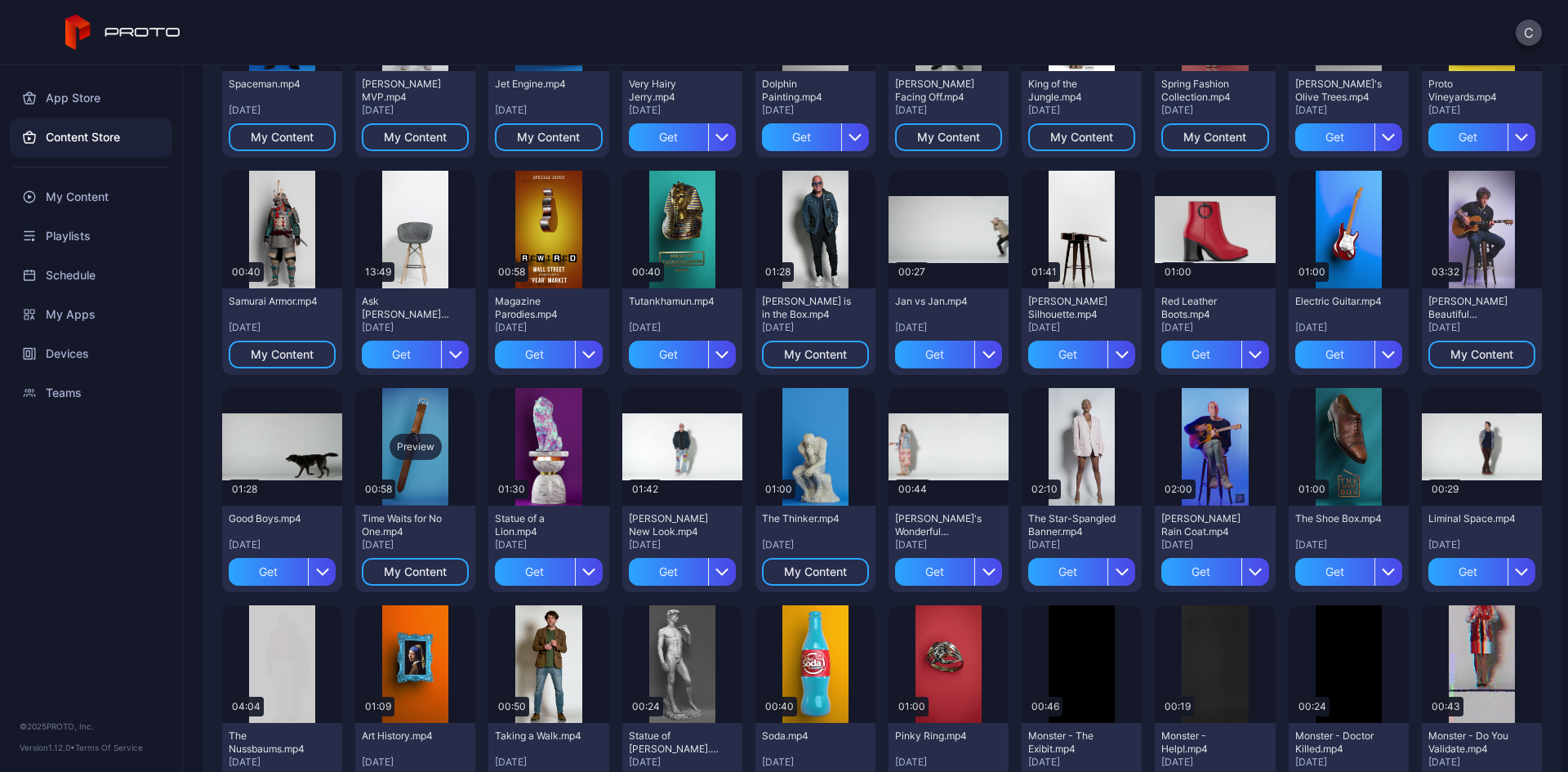
click at [425, 438] on div "Preview" at bounding box center [415, 446] width 53 height 26
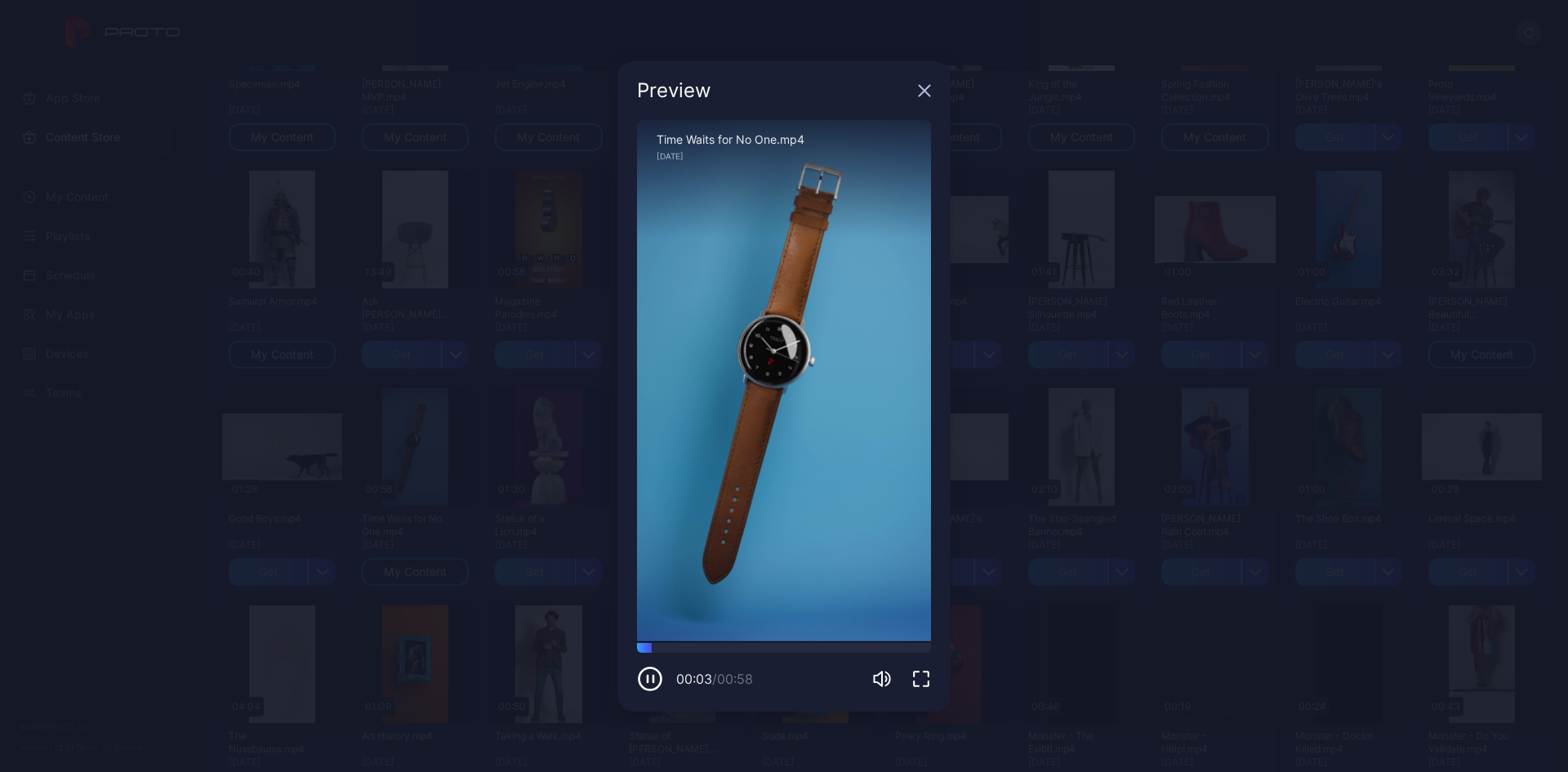
click at [919, 96] on icon "button" at bounding box center [924, 90] width 11 height 11
